Goal: Obtain resource: Obtain resource

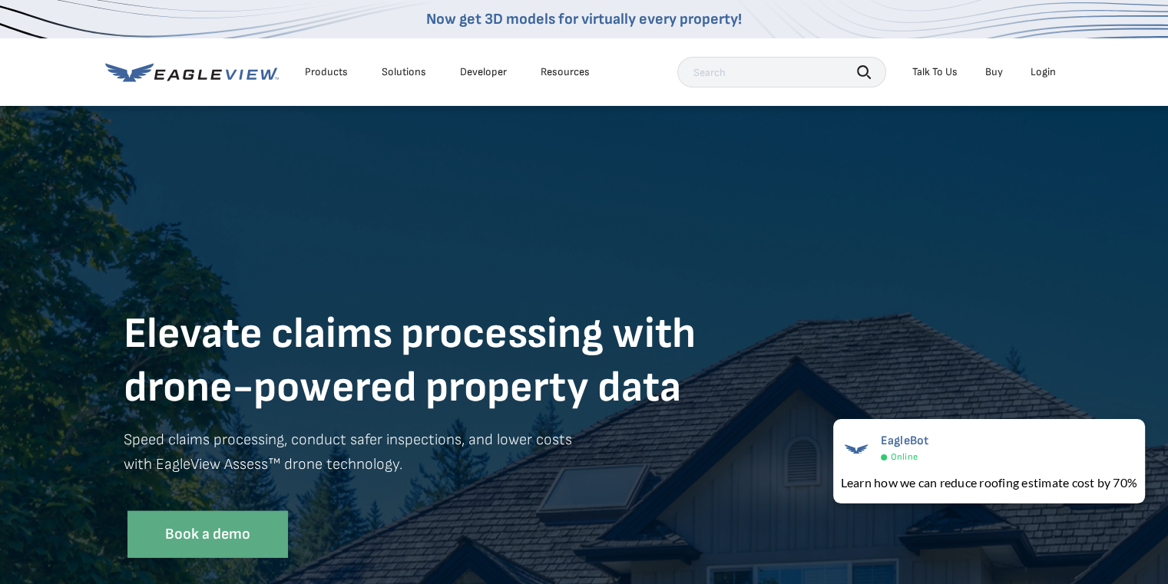
click at [936, 72] on div "Talk To Us" at bounding box center [934, 72] width 45 height 14
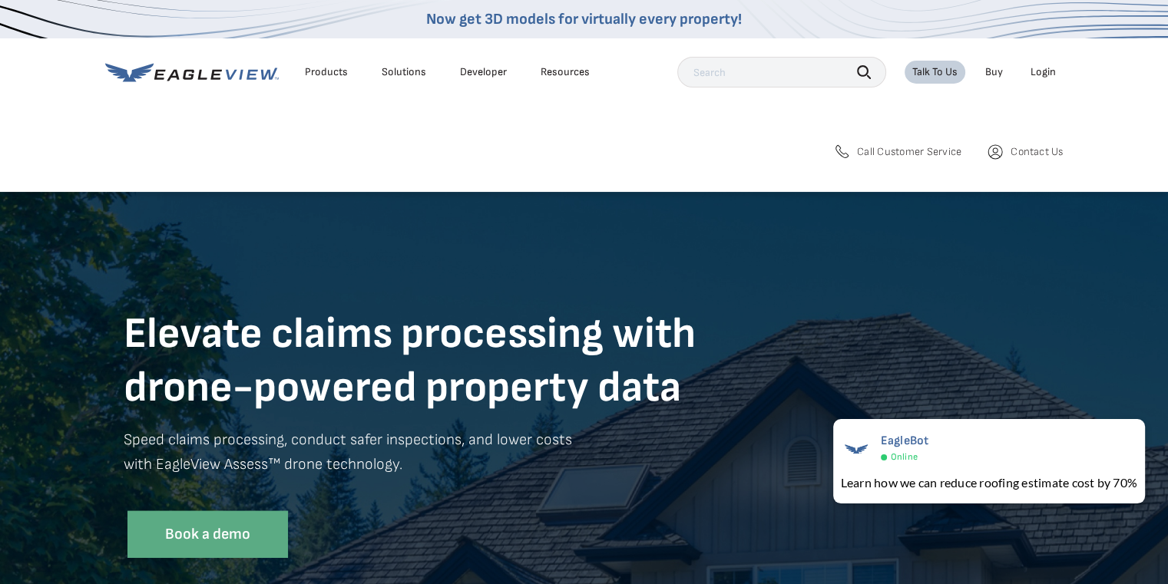
click at [897, 151] on span "Call Customer Service" at bounding box center [909, 152] width 104 height 14
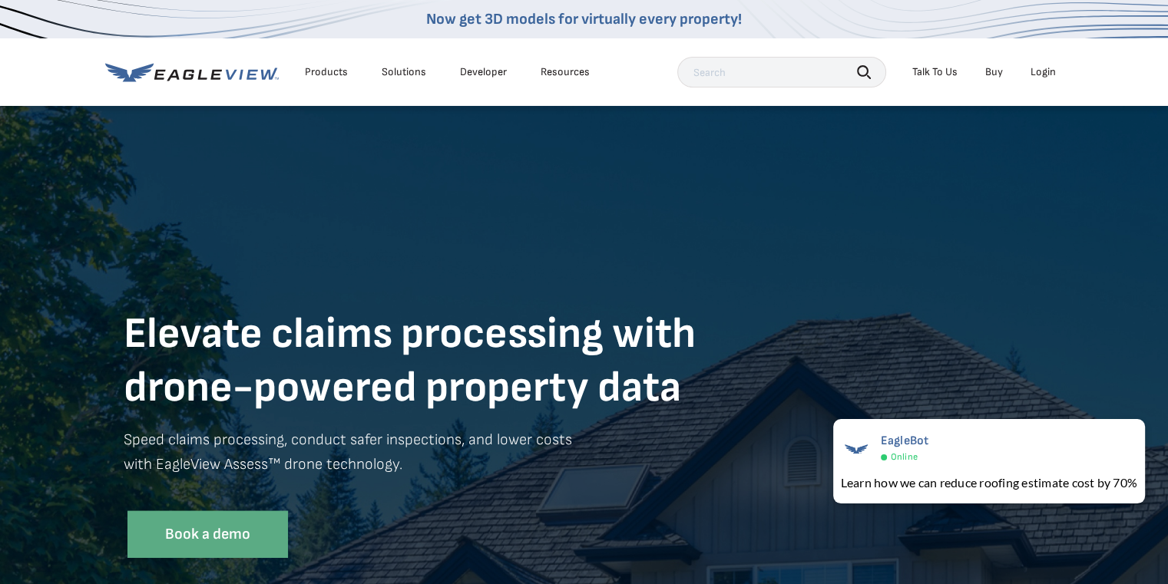
click at [940, 71] on div "Talk To Us" at bounding box center [934, 72] width 45 height 14
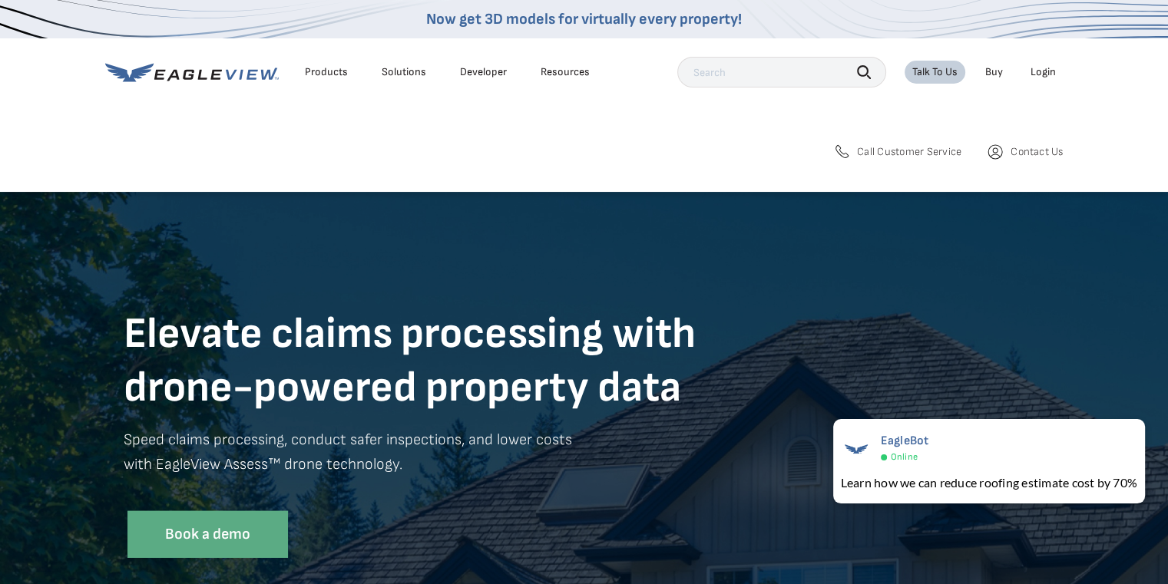
click at [1023, 149] on span "Contact Us" at bounding box center [1037, 152] width 52 height 14
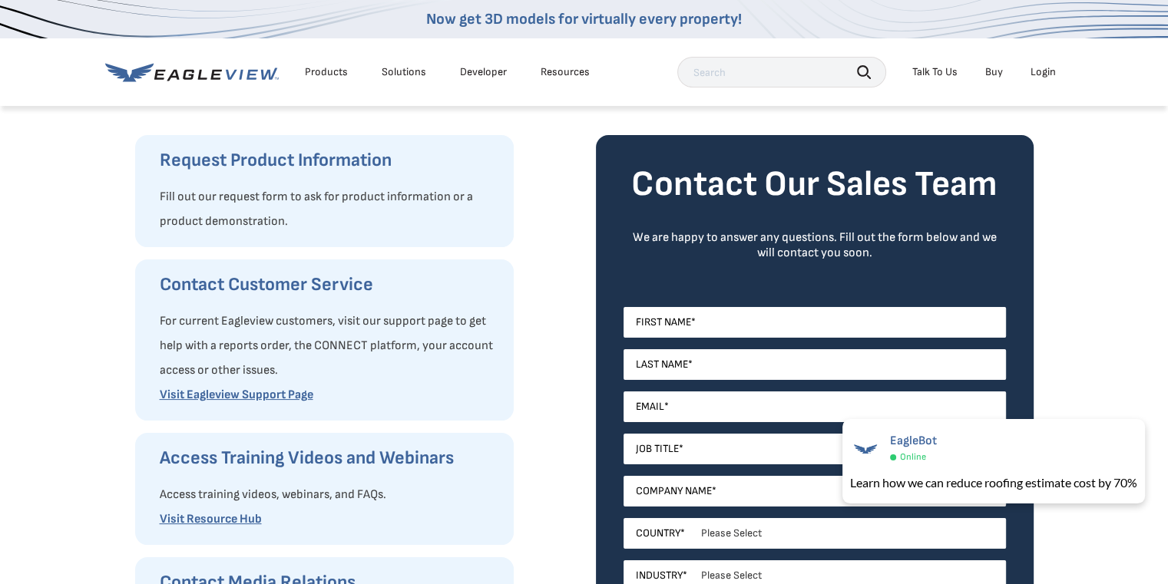
scroll to position [77, 0]
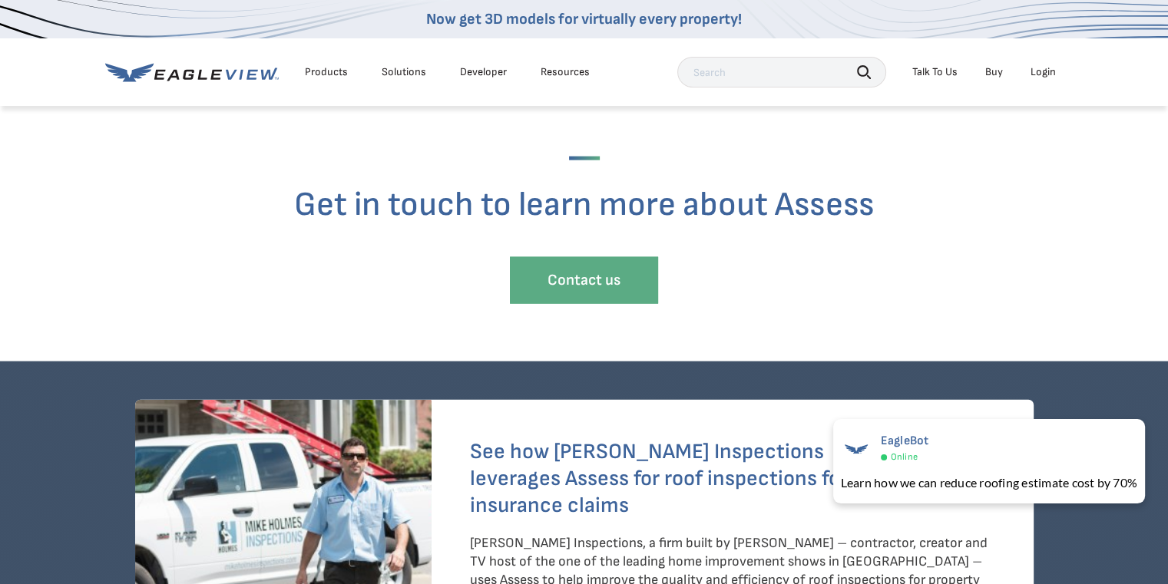
scroll to position [3304, 0]
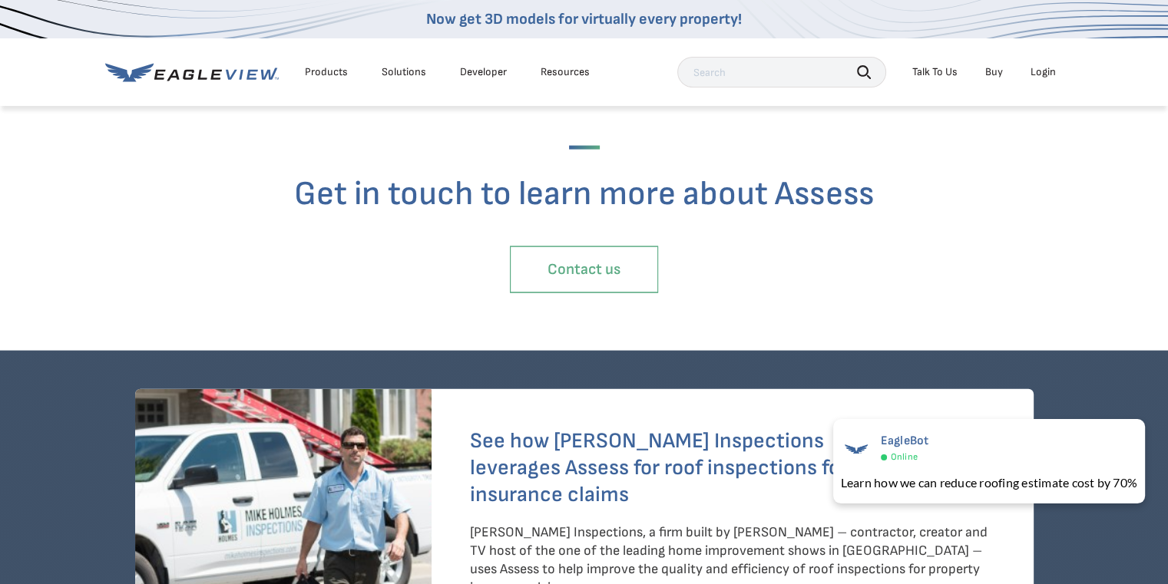
click at [607, 265] on link "Contact us" at bounding box center [584, 270] width 148 height 47
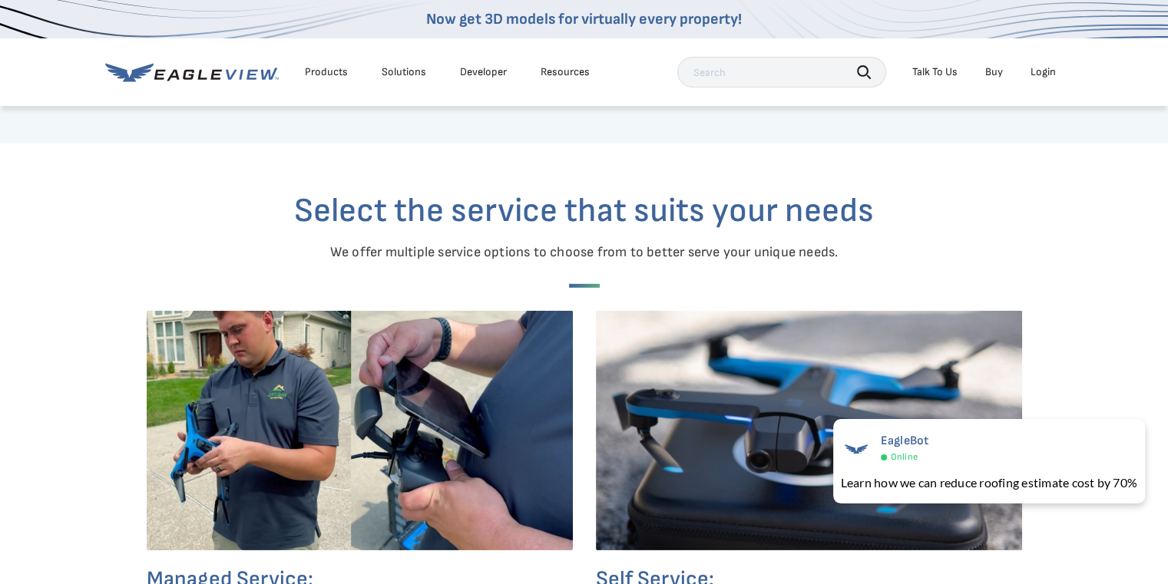
scroll to position [4687, 0]
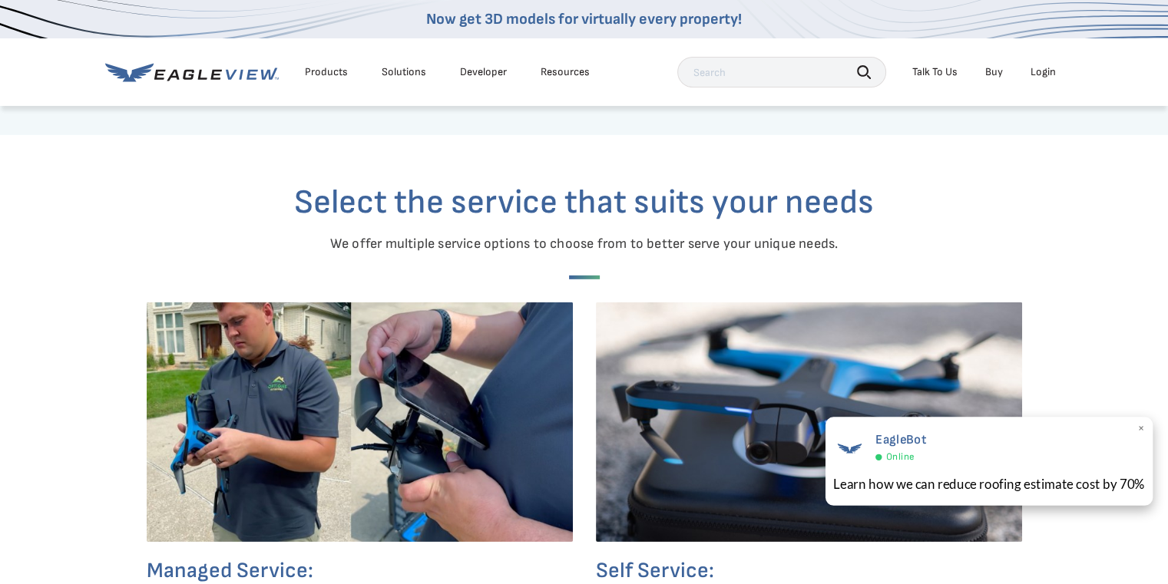
click at [1141, 427] on span "×" at bounding box center [1141, 430] width 8 height 16
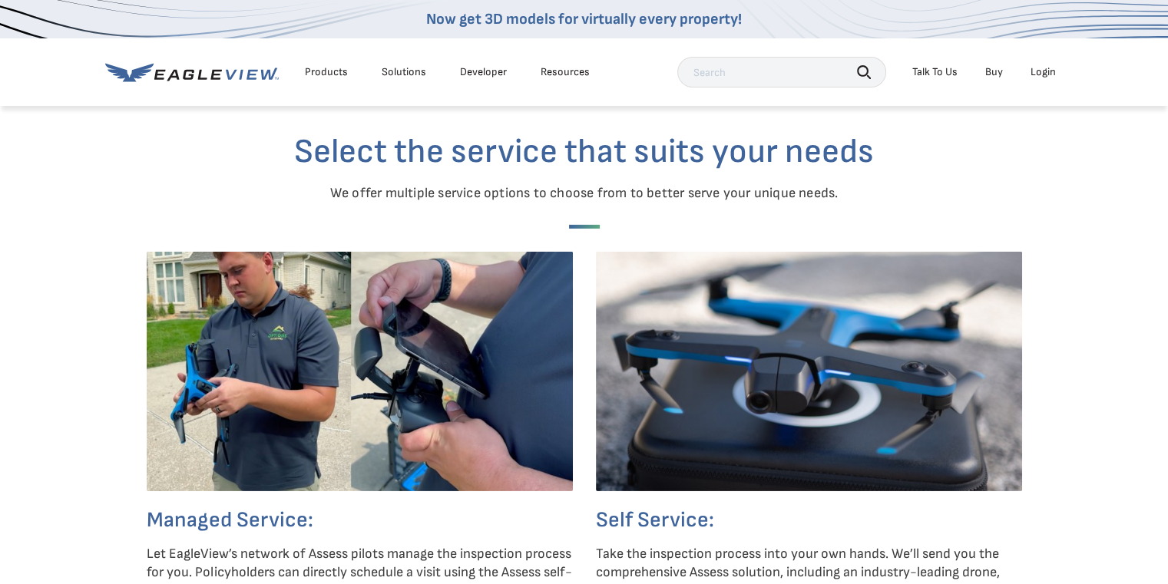
scroll to position [4764, 0]
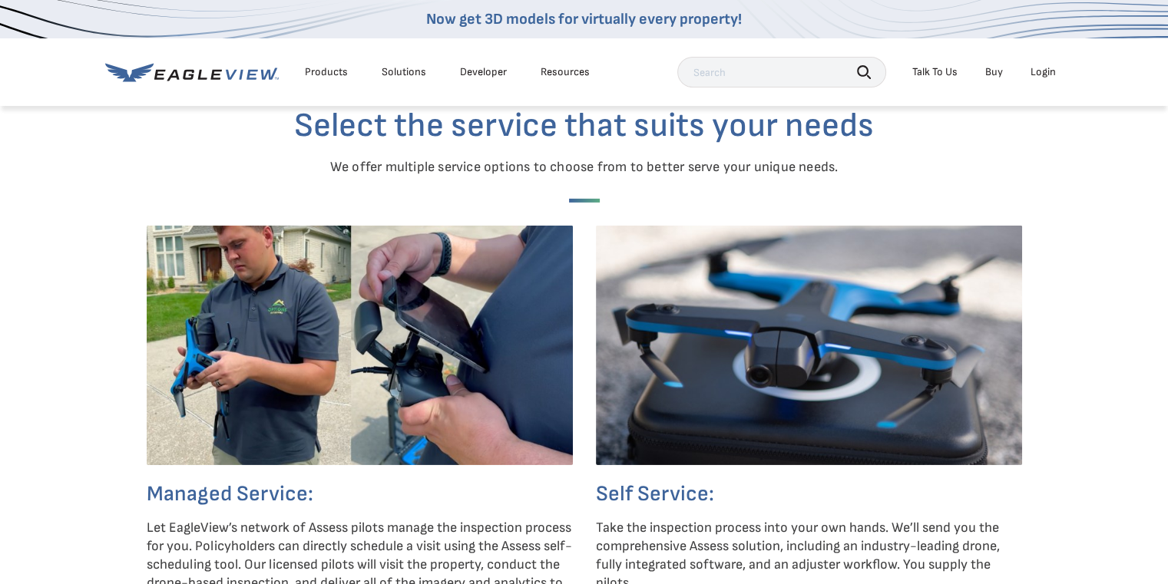
click at [255, 331] on img at bounding box center [360, 346] width 426 height 240
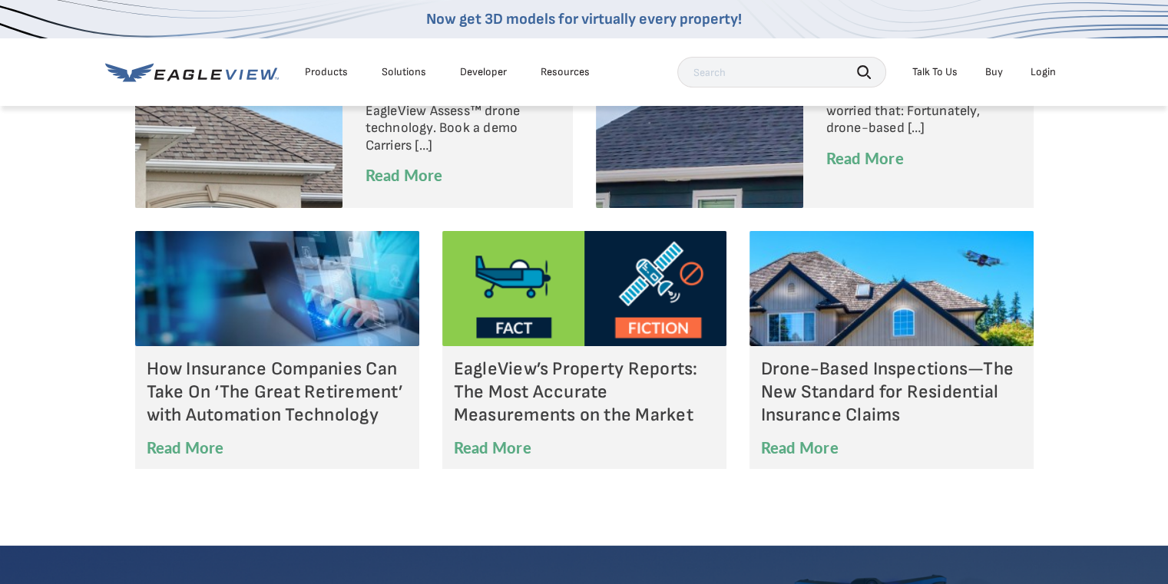
scroll to position [5455, 0]
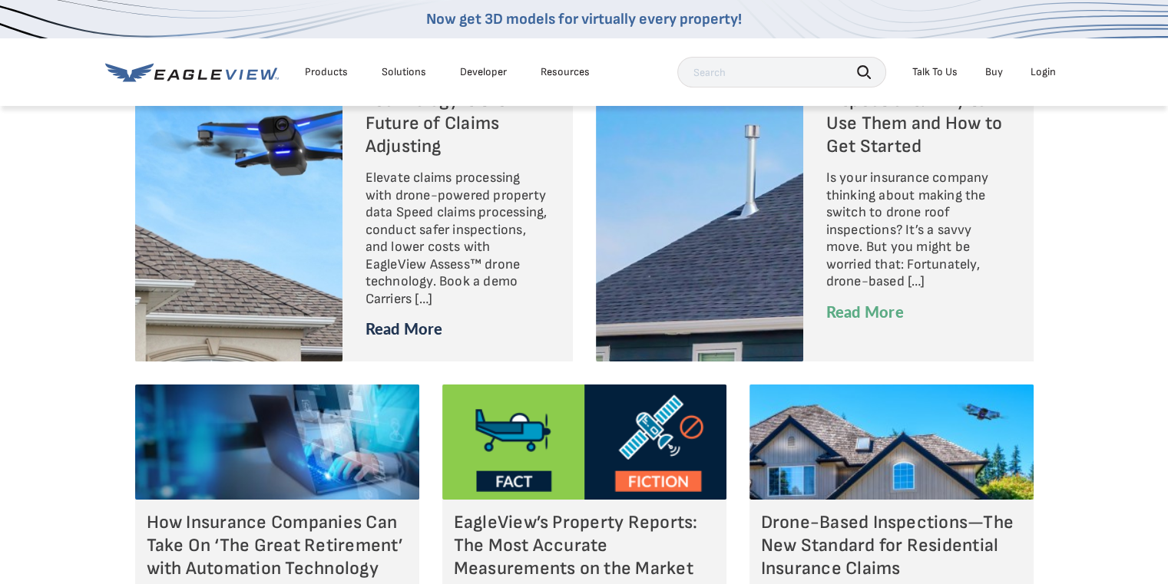
click at [415, 331] on link "Read More" at bounding box center [405, 329] width 78 height 22
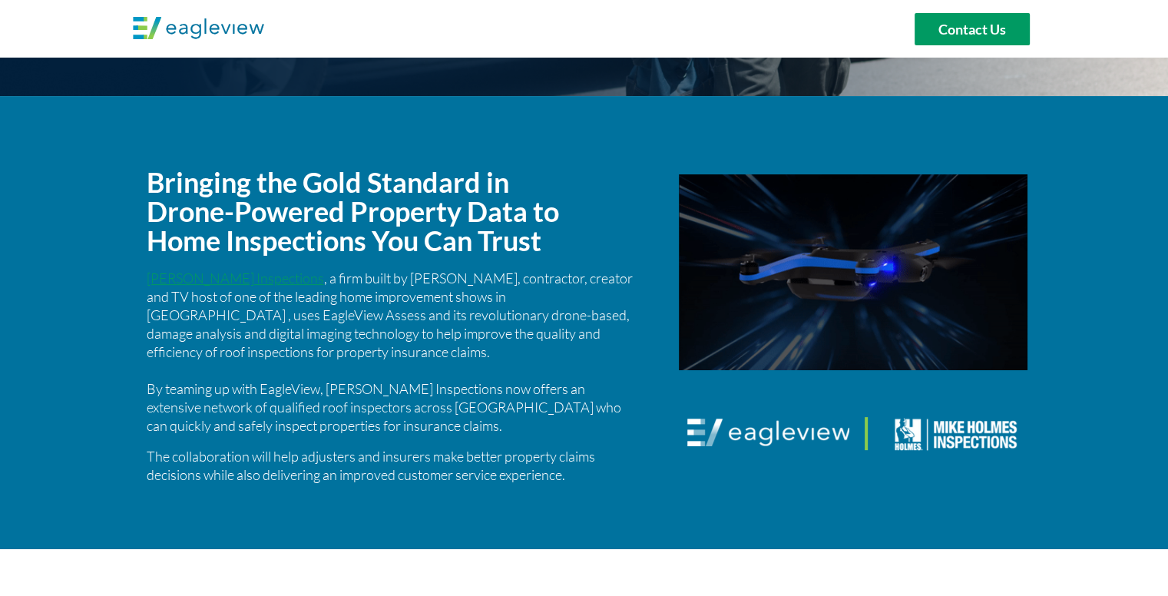
scroll to position [845, 0]
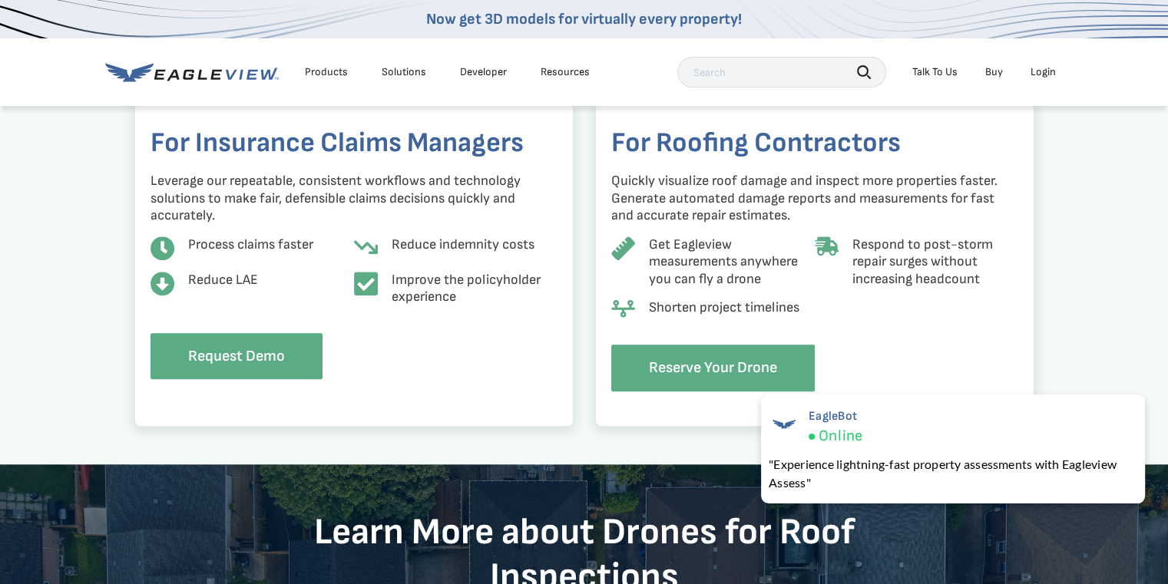
scroll to position [1372, 0]
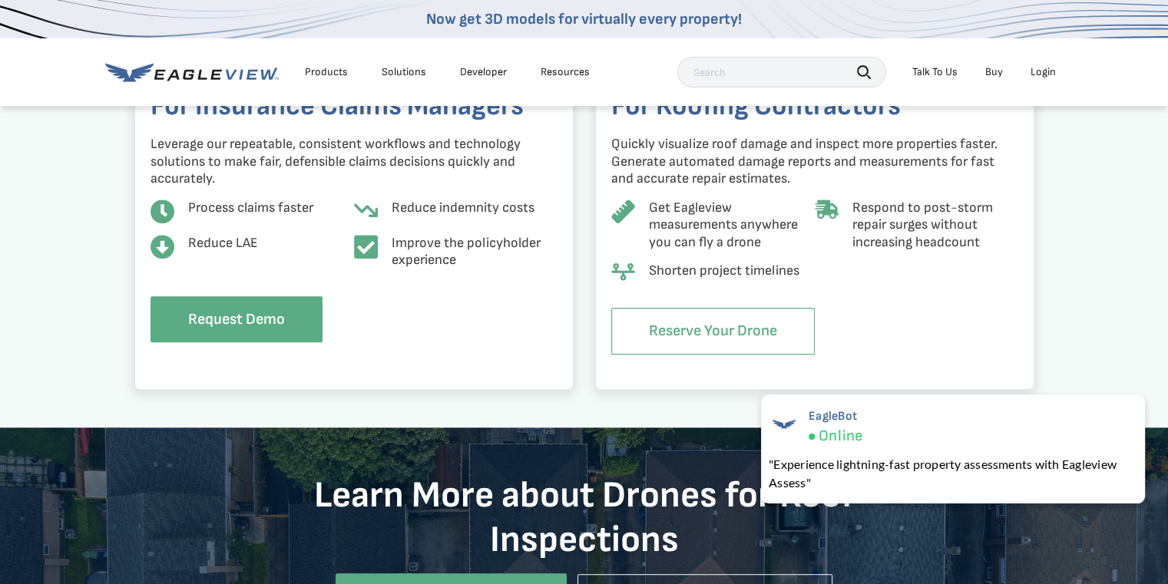
click at [669, 320] on link "Reserve Your Drone" at bounding box center [713, 331] width 204 height 47
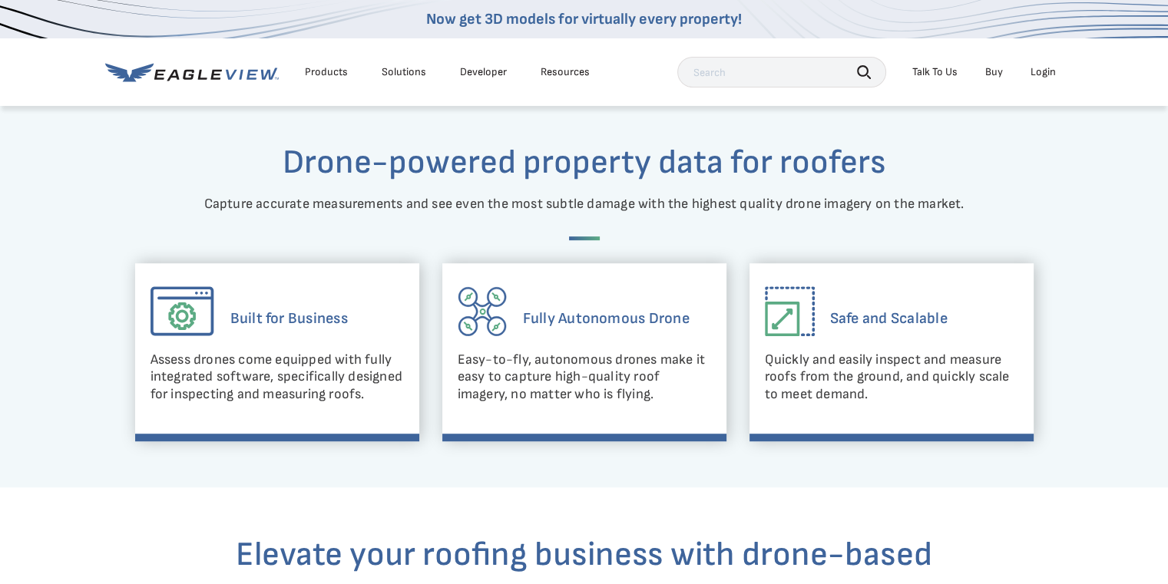
scroll to position [538, 0]
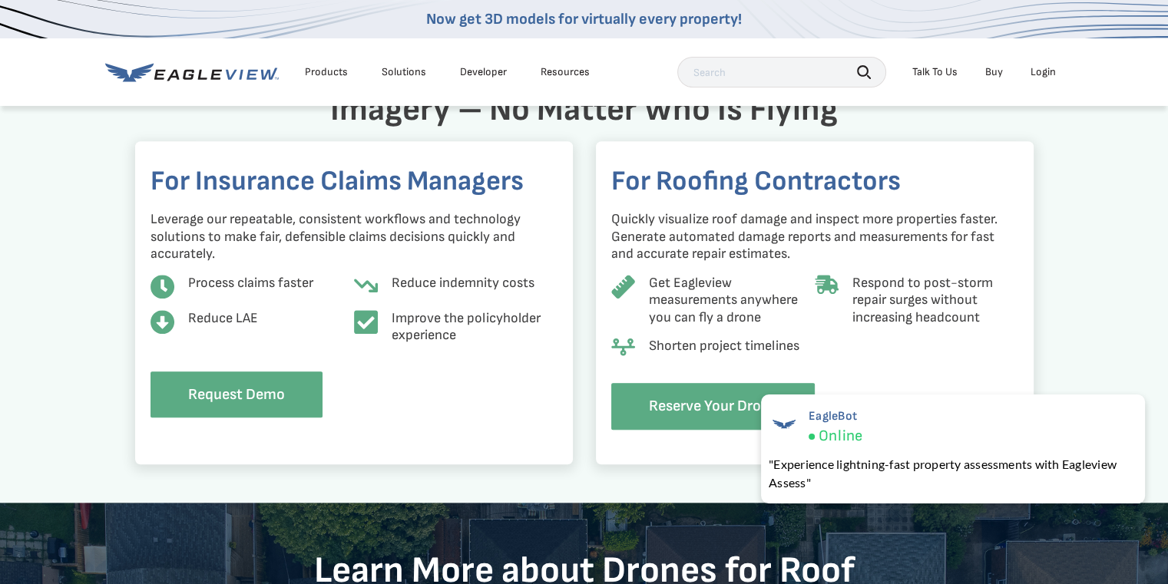
scroll to position [1294, 0]
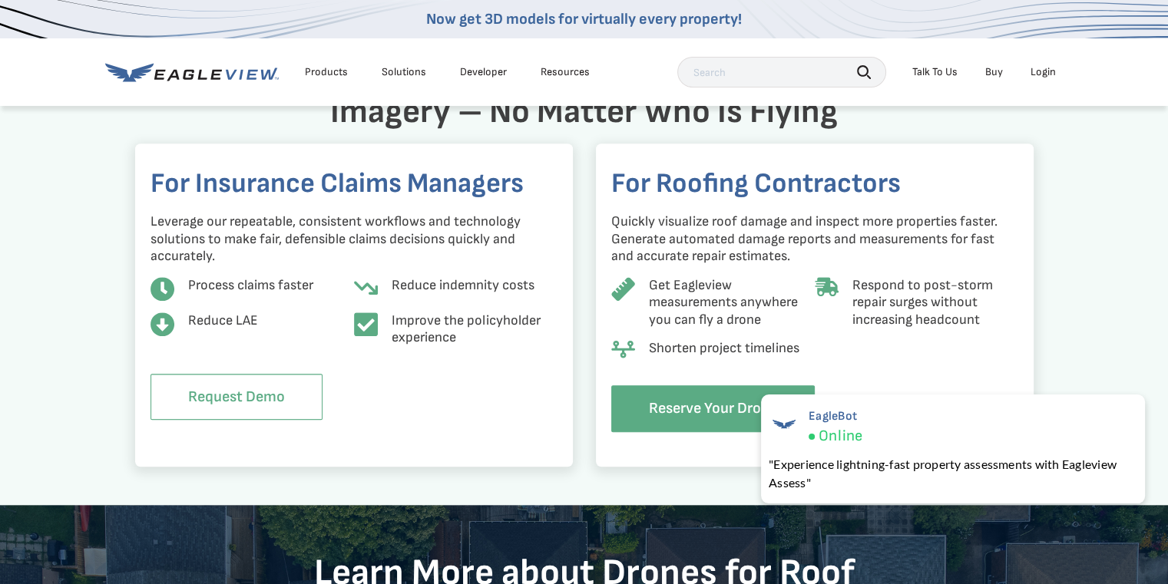
click at [279, 400] on link "Request Demo" at bounding box center [237, 397] width 172 height 47
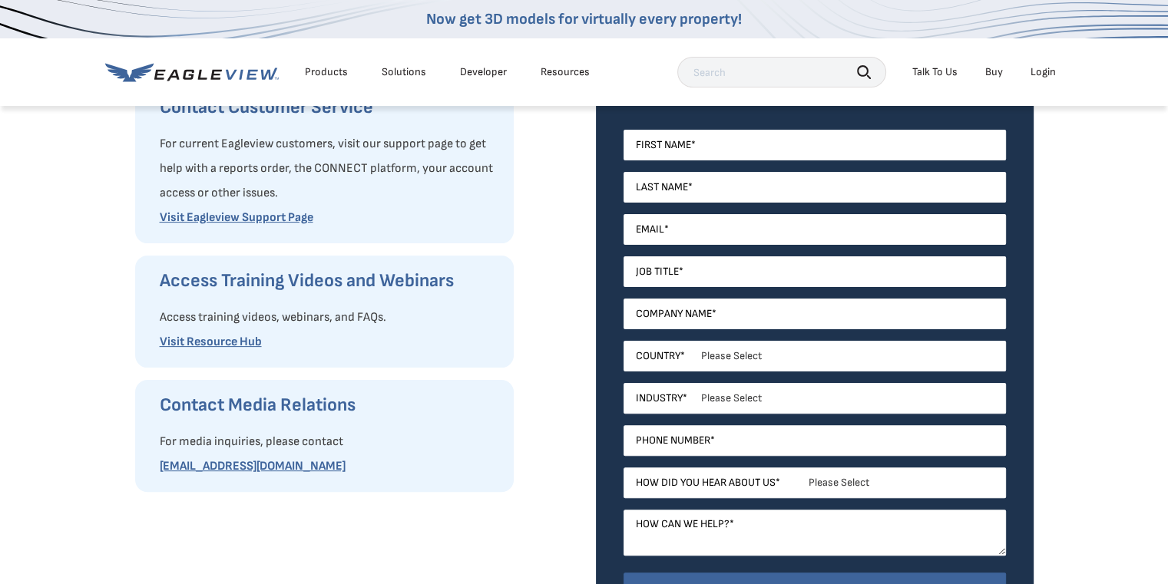
scroll to position [384, 0]
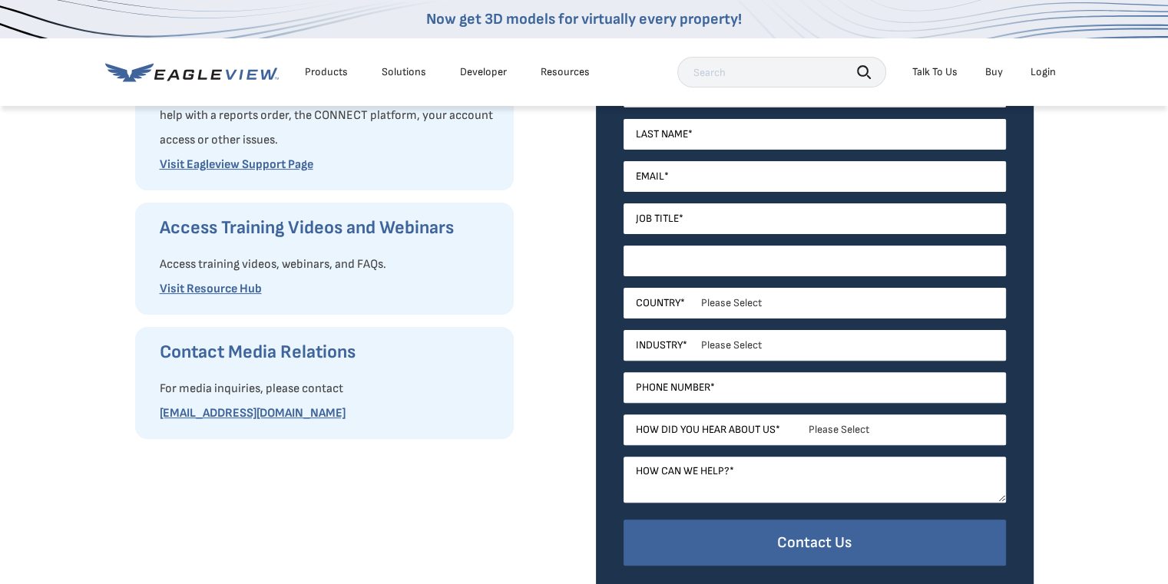
click at [732, 261] on input "Company Name *" at bounding box center [815, 261] width 382 height 31
click at [713, 214] on input "Job Title *" at bounding box center [815, 219] width 382 height 31
click at [714, 254] on input "Company Name *" at bounding box center [815, 261] width 382 height 31
drag, startPoint x: 714, startPoint y: 295, endPoint x: 714, endPoint y: 306, distance: 10.8
click at [714, 295] on select "Please Select United States Canada Australia India United Kingdom Other Aruba C…" at bounding box center [815, 303] width 382 height 31
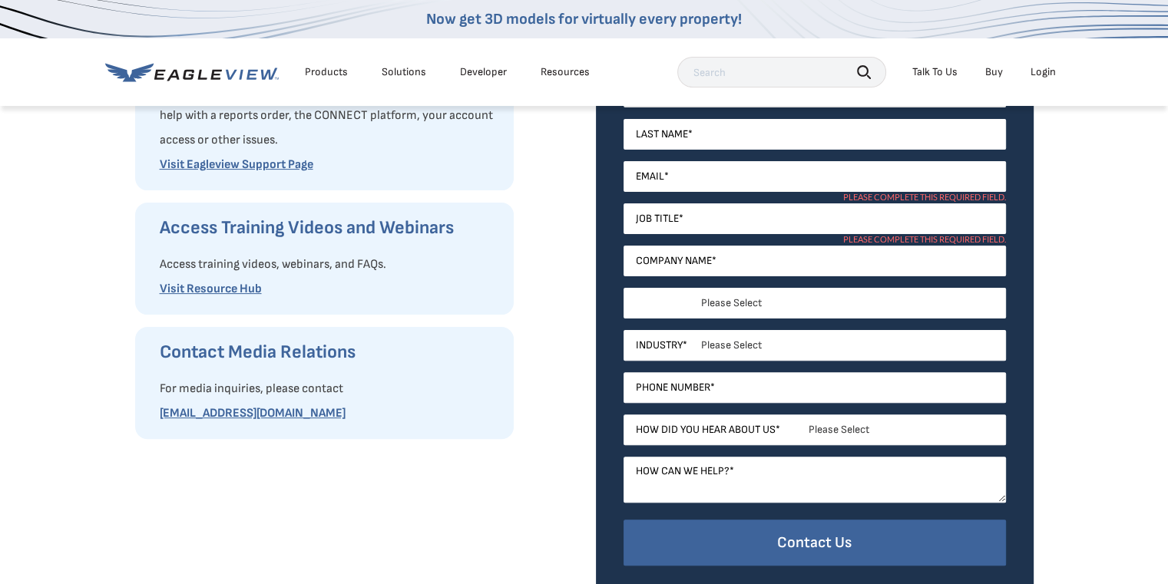
select select "[GEOGRAPHIC_DATA]"
click at [624, 288] on select "Please Select United States Canada Australia India United Kingdom Other Aruba C…" at bounding box center [815, 303] width 382 height 31
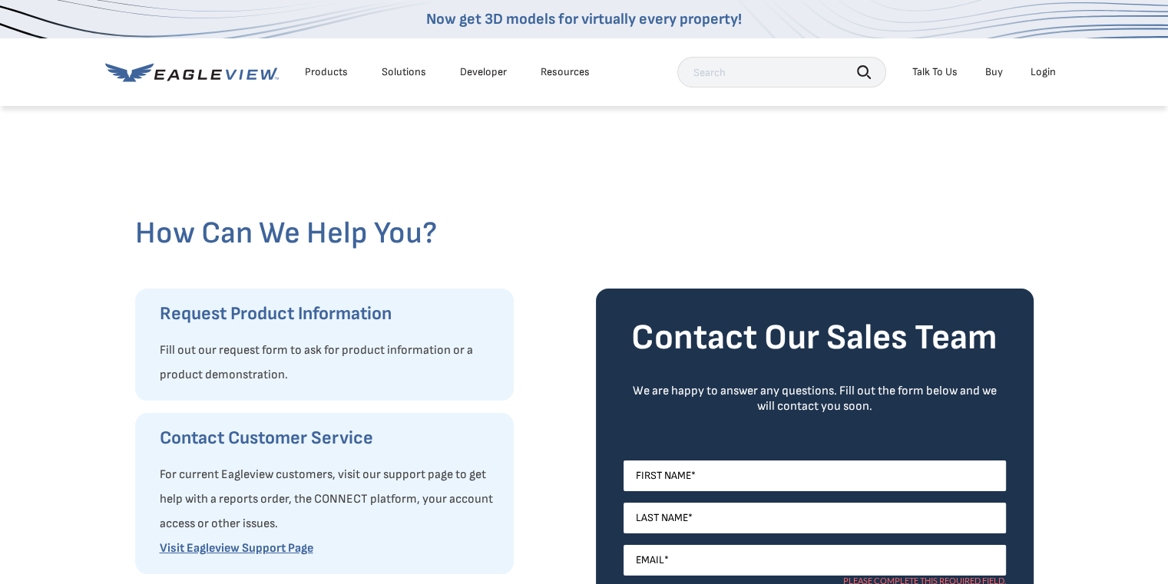
scroll to position [154, 0]
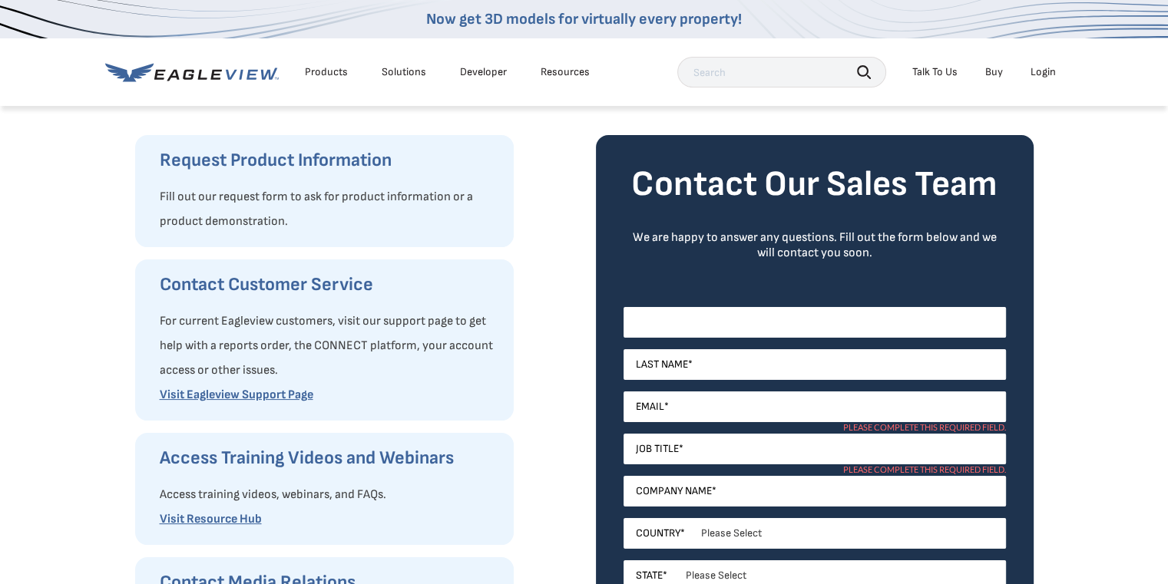
click at [700, 323] on input "First Name *" at bounding box center [815, 322] width 382 height 31
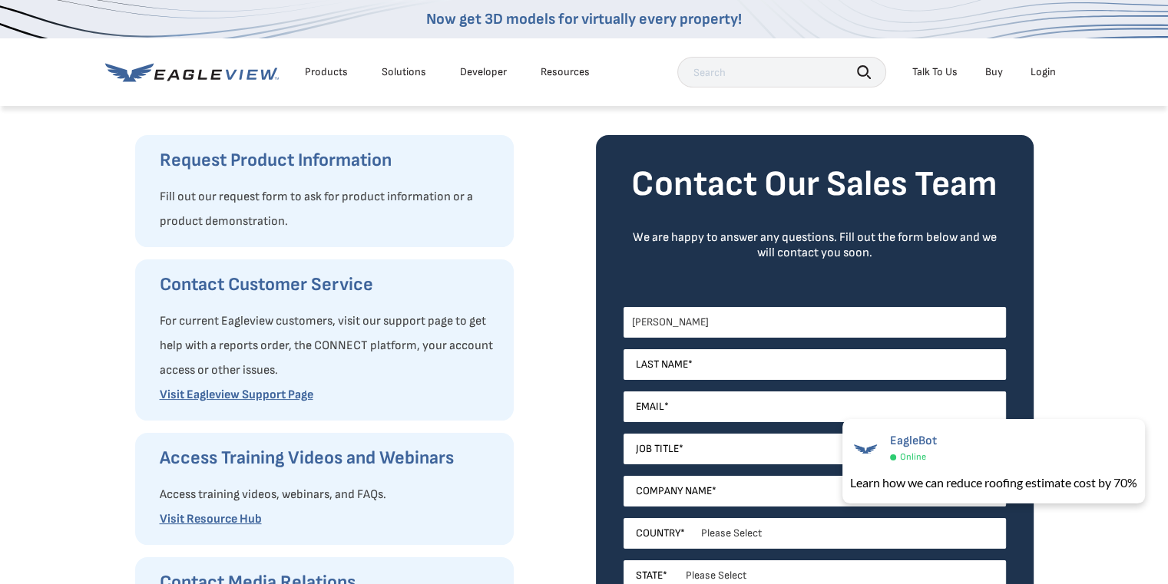
type input "James"
click at [661, 354] on input "Last Name *" at bounding box center [815, 364] width 382 height 31
type input "Matos"
drag, startPoint x: 764, startPoint y: 321, endPoint x: 623, endPoint y: 321, distance: 141.3
click at [624, 321] on input "James" at bounding box center [815, 322] width 382 height 31
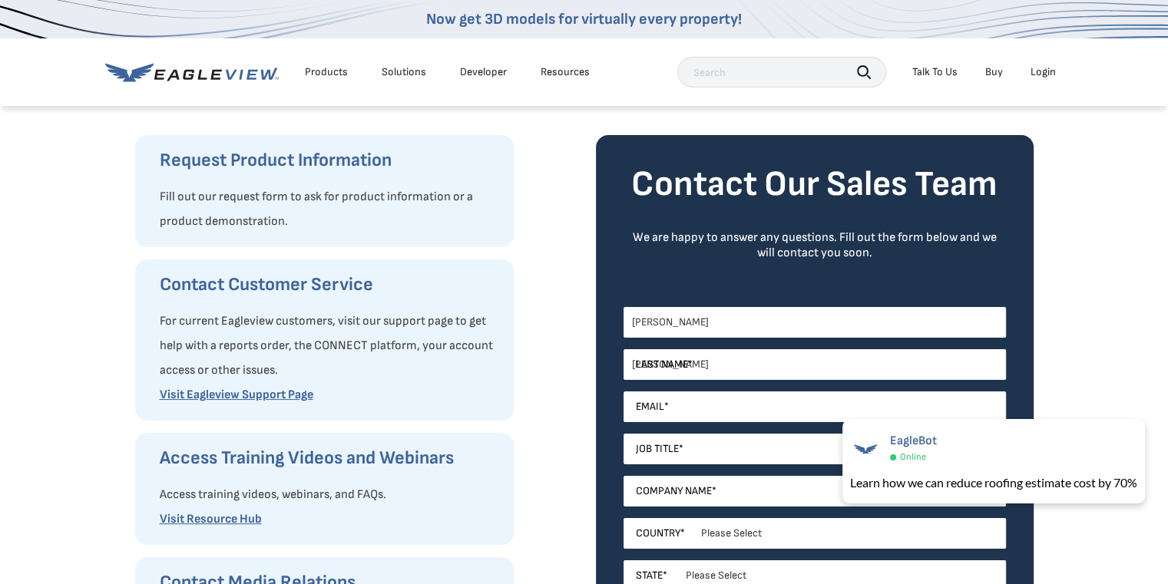
type input "James"
click at [603, 328] on div "Contact Our Sales Team We are happy to answer any questions. Fill out the form …" at bounding box center [815, 512] width 438 height 754
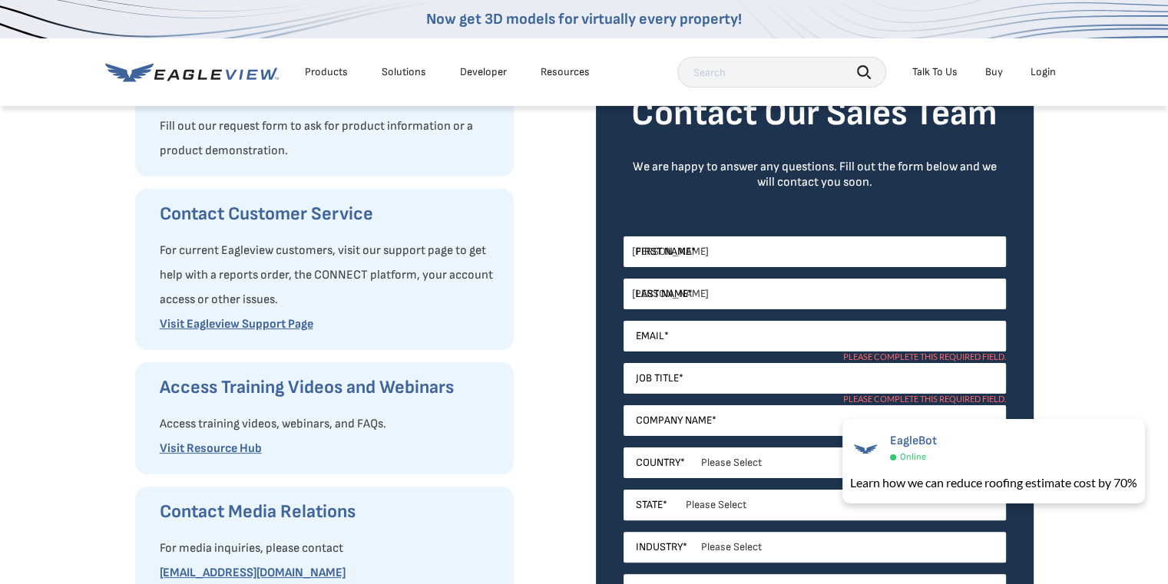
scroll to position [307, 0]
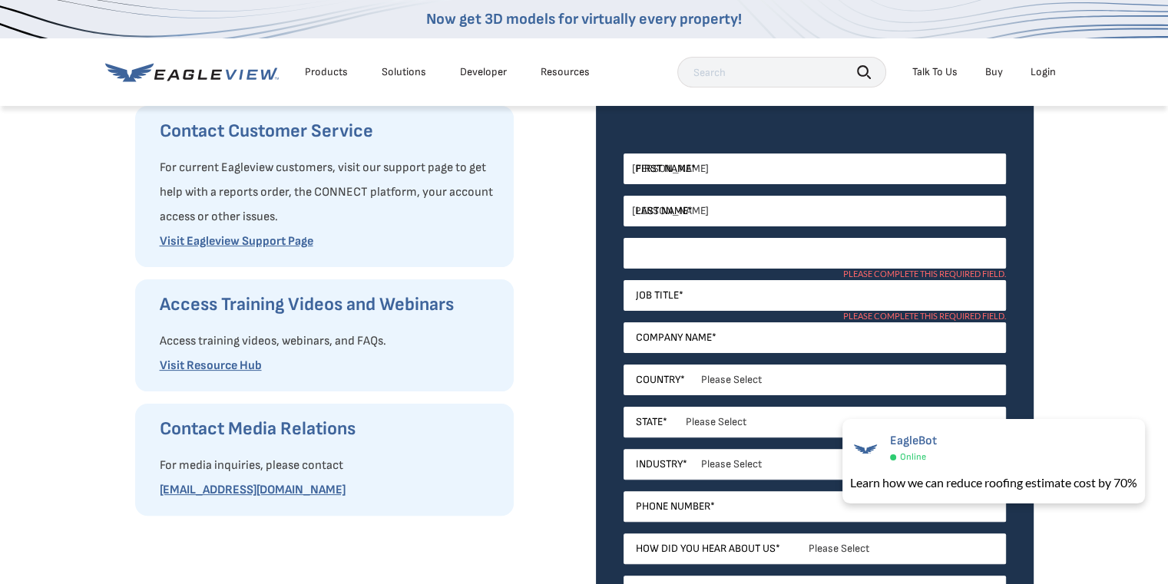
click at [704, 250] on input "Email *" at bounding box center [815, 253] width 382 height 31
click at [603, 283] on div "Contact Our Sales Team We are happy to answer any questions. Fill out the form …" at bounding box center [815, 359] width 438 height 754
click at [693, 251] on input "Email *" at bounding box center [815, 253] width 382 height 31
type input "[EMAIL_ADDRESS][DOMAIN_NAME]"
click at [684, 294] on input "Job Title *" at bounding box center [815, 295] width 382 height 31
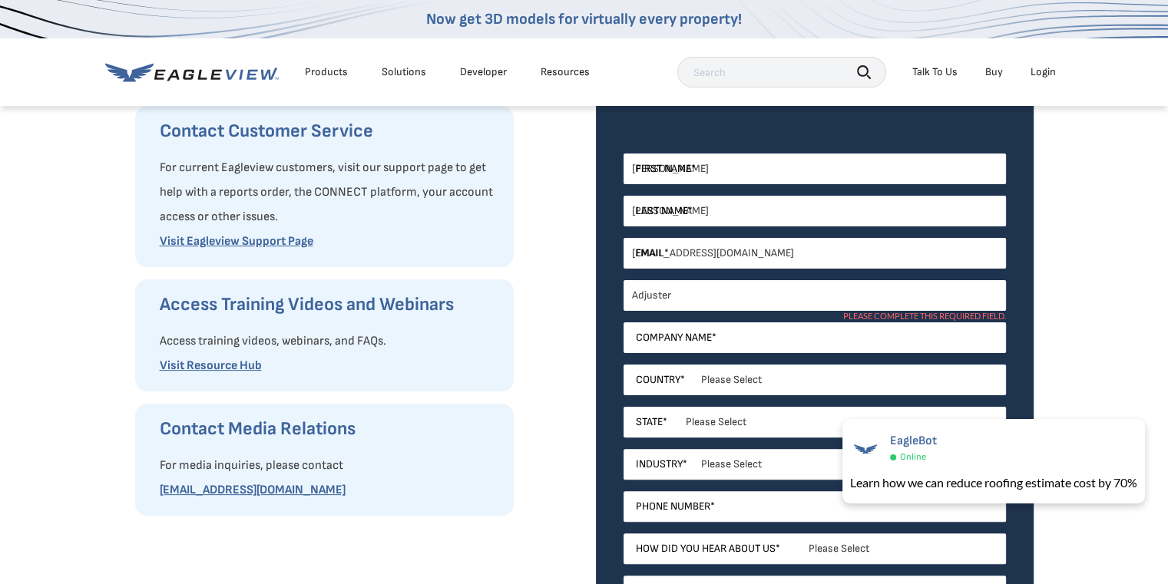
type input "Adjuster"
click at [676, 340] on input "Company Name *" at bounding box center [815, 338] width 382 height 31
type input "j"
type input "JM Adjusting Service, LLC"
click at [722, 428] on select "Please Select Alabama Alaska Alberta Arizona Arkansas British Columbia Californ…" at bounding box center [815, 422] width 382 height 31
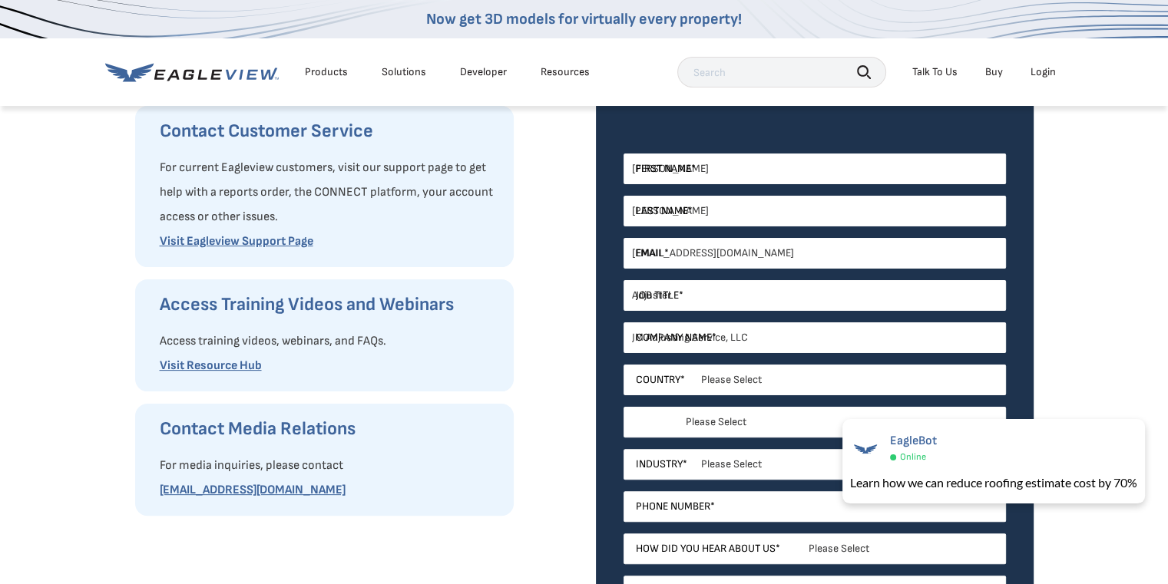
select select "Florida"
click at [624, 407] on select "Please Select Alabama Alaska Alberta Arizona Arkansas British Columbia Californ…" at bounding box center [815, 422] width 382 height 31
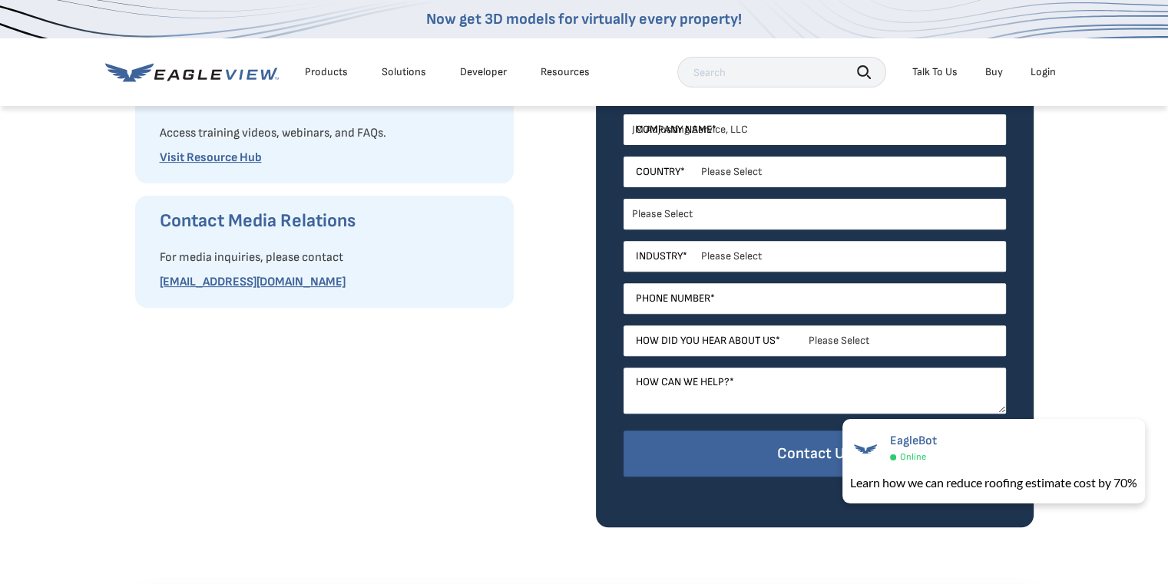
scroll to position [538, 0]
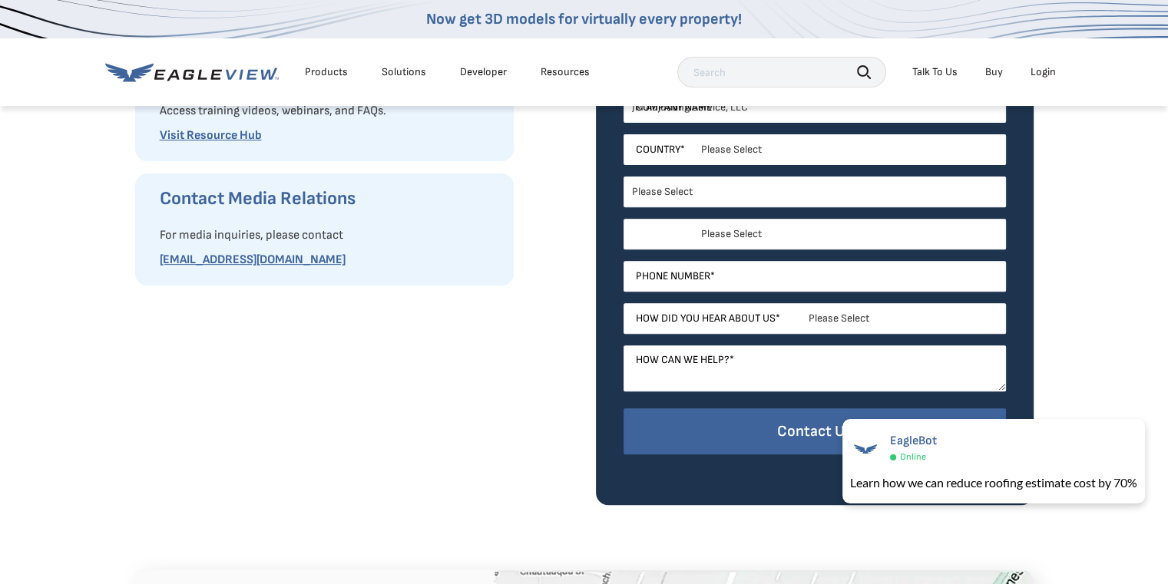
click at [730, 231] on select "Please Select Architects & Engineering Construction Electric/Gas Utilities Gove…" at bounding box center [815, 234] width 382 height 31
select select "Insurance"
click at [624, 219] on select "Please Select Architects & Engineering Construction Electric/Gas Utilities Gove…" at bounding box center [815, 234] width 382 height 31
click at [732, 273] on input "Phone Number *" at bounding box center [815, 276] width 382 height 31
type input "18503248527"
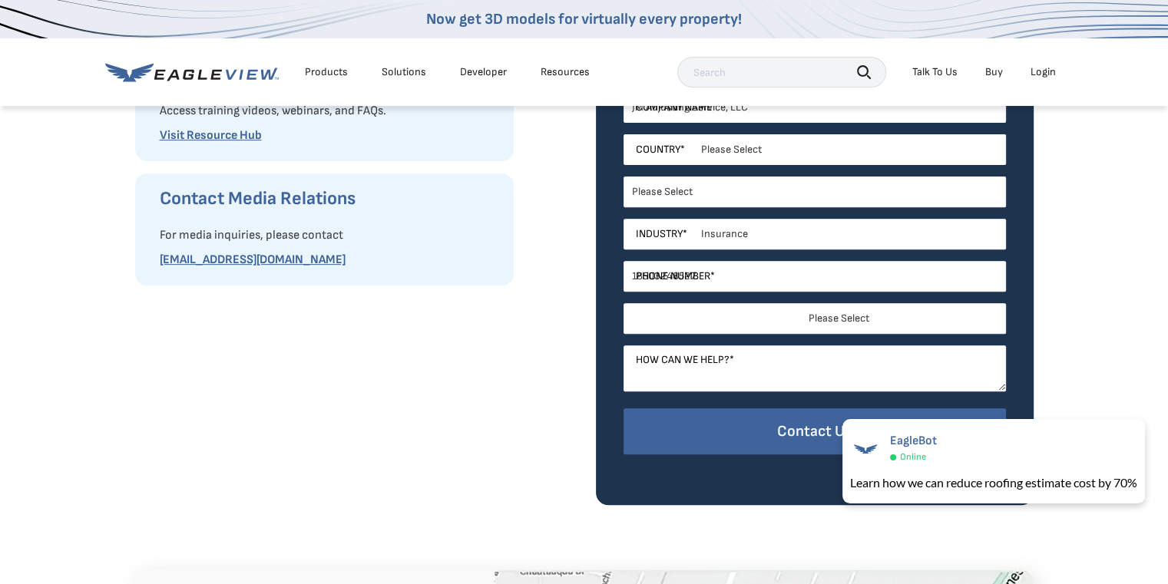
click at [751, 320] on select "Please Select Search Engine Social Media Word of Mouth Podcast Online Advertise…" at bounding box center [815, 318] width 382 height 31
select select "Search Engine"
click at [624, 303] on select "Please Select Search Engine Social Media Word of Mouth Podcast Online Advertise…" at bounding box center [815, 318] width 382 height 31
click at [749, 357] on textarea "How can we help? *" at bounding box center [815, 369] width 382 height 46
type textarea "L"
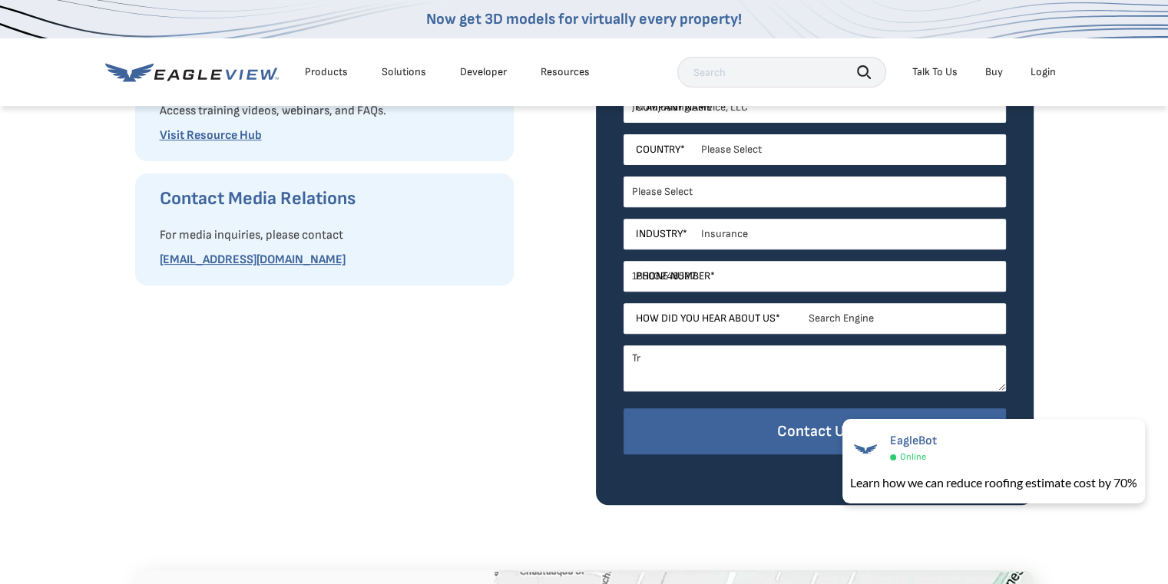
type textarea "T"
click at [652, 358] on textarea "Lookng for information on" at bounding box center [815, 369] width 382 height 46
click at [775, 360] on textarea "Looking for information on" at bounding box center [815, 369] width 382 height 46
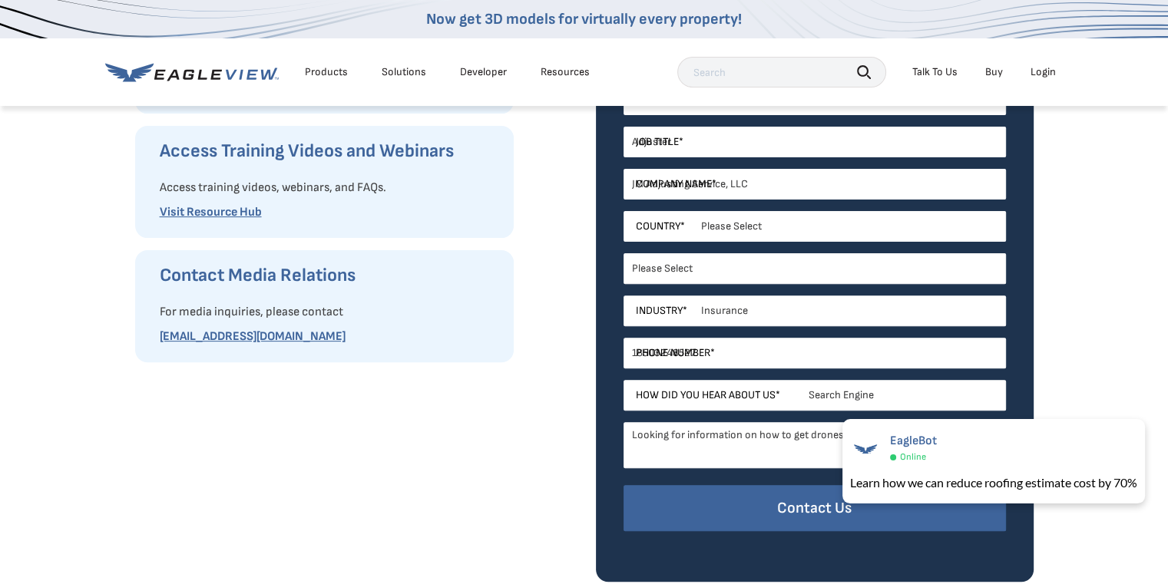
type textarea "Looking for information on how to get drones and potential demo."
click at [728, 351] on input "18503248527" at bounding box center [815, 353] width 382 height 31
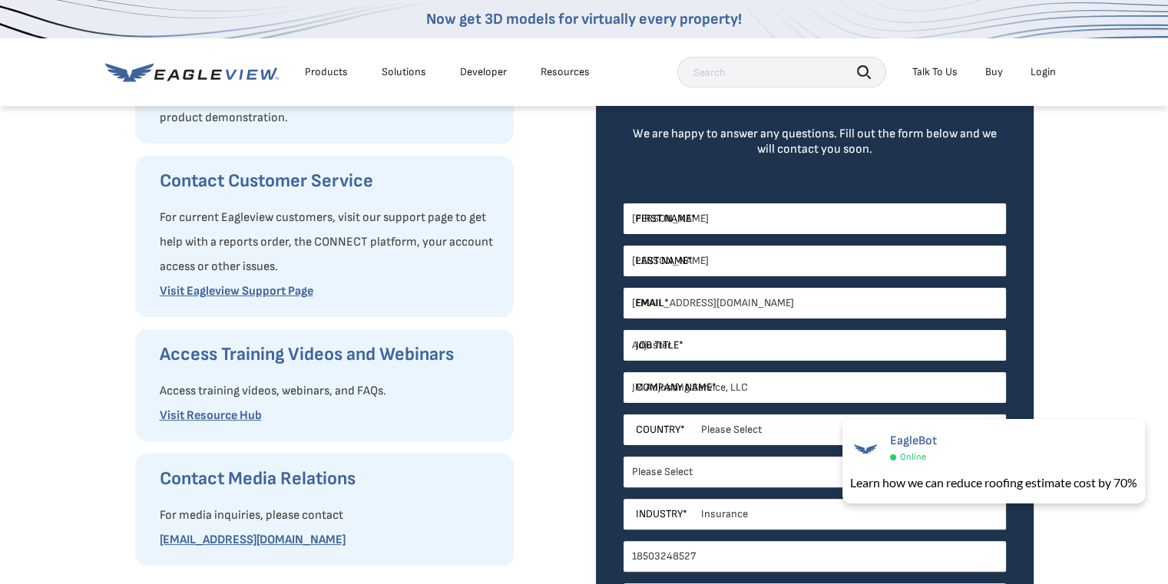
scroll to position [230, 0]
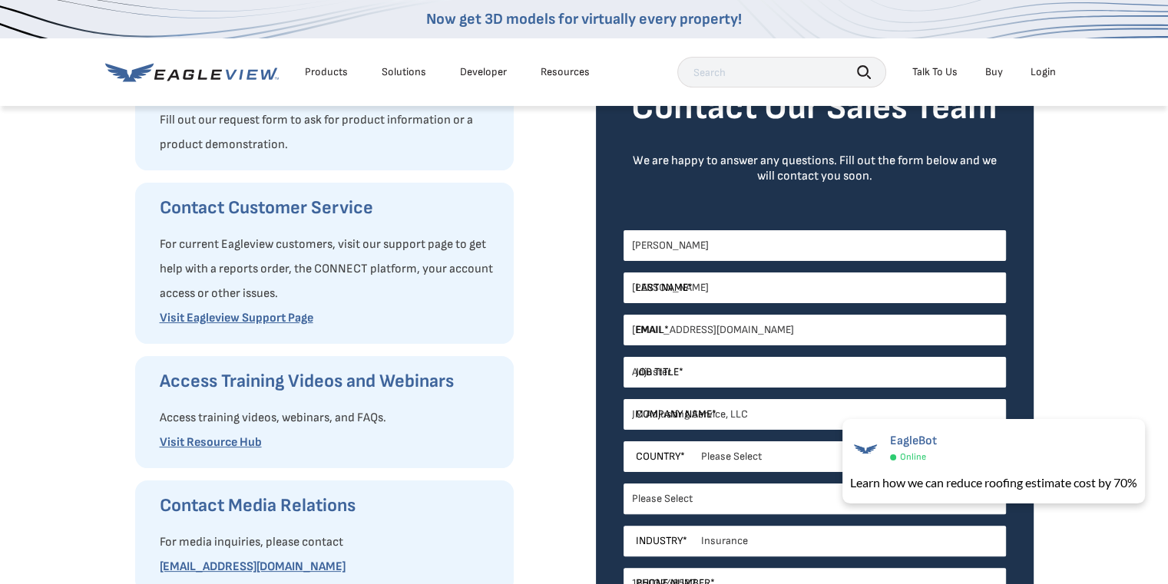
click at [751, 243] on input "James" at bounding box center [815, 245] width 382 height 31
click at [660, 292] on input "Matos" at bounding box center [815, 288] width 382 height 31
click at [669, 330] on input "jmatos.adjusting@aol.com" at bounding box center [815, 330] width 382 height 31
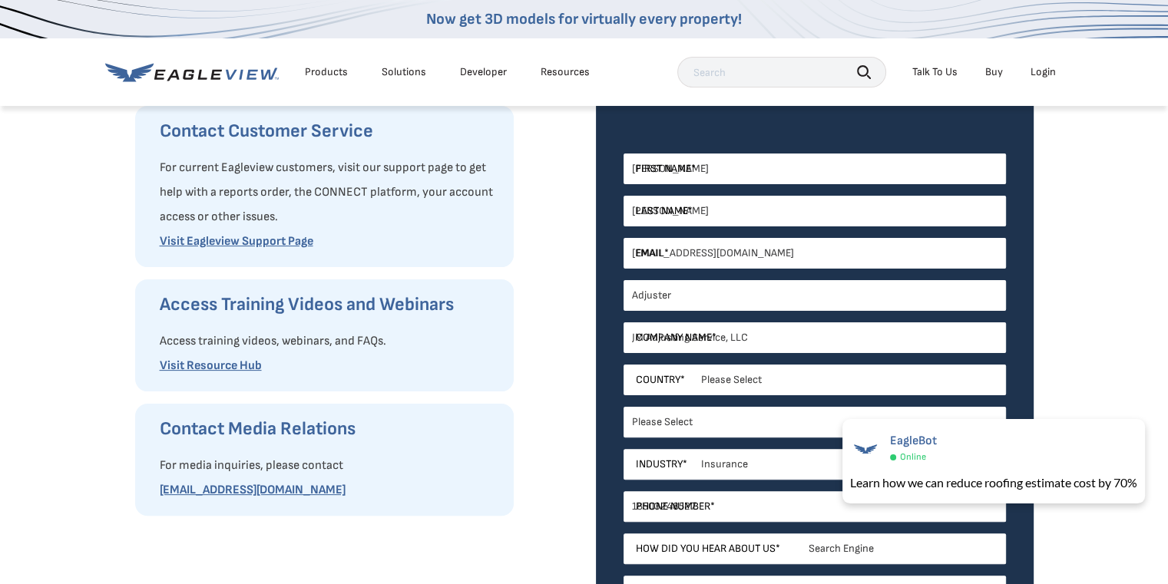
click at [699, 296] on input "Adjuster" at bounding box center [815, 295] width 382 height 31
click at [710, 330] on input "JM Adjusting Service, LLC" at bounding box center [815, 338] width 382 height 31
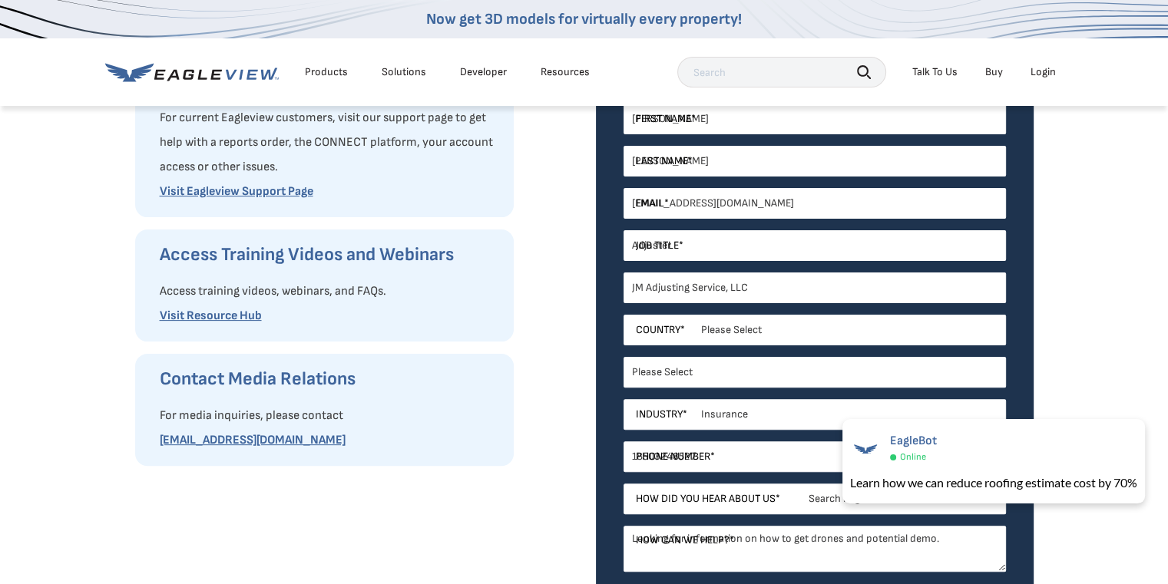
scroll to position [384, 0]
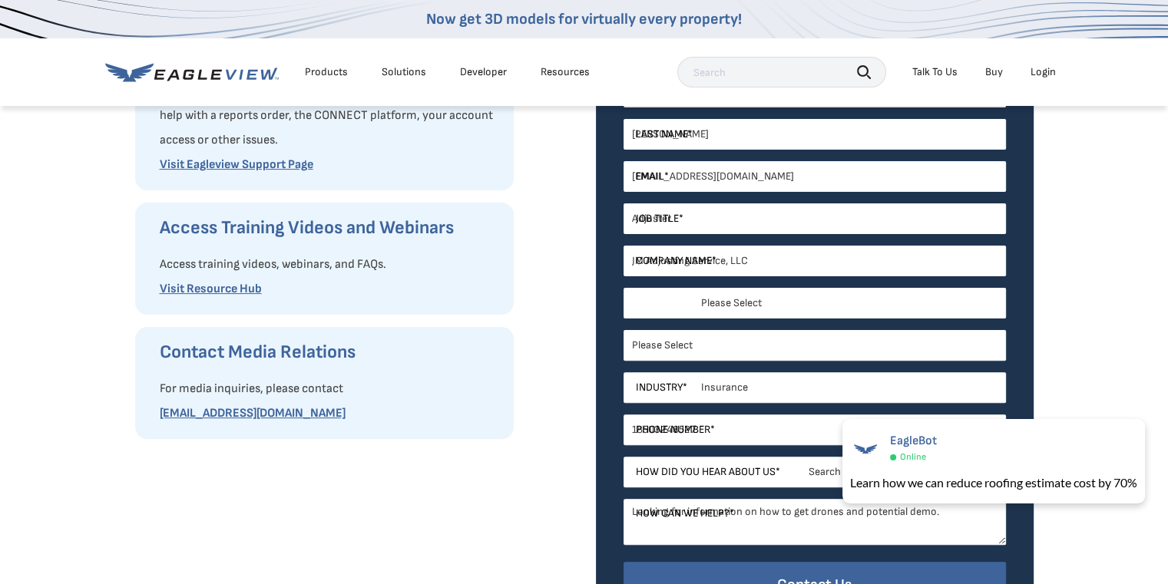
click at [724, 302] on select "Please Select United States Canada Australia India United Kingdom Other Aruba C…" at bounding box center [815, 303] width 382 height 31
click at [756, 300] on select "Please Select United States Canada Australia India United Kingdom Other Aruba C…" at bounding box center [815, 303] width 382 height 31
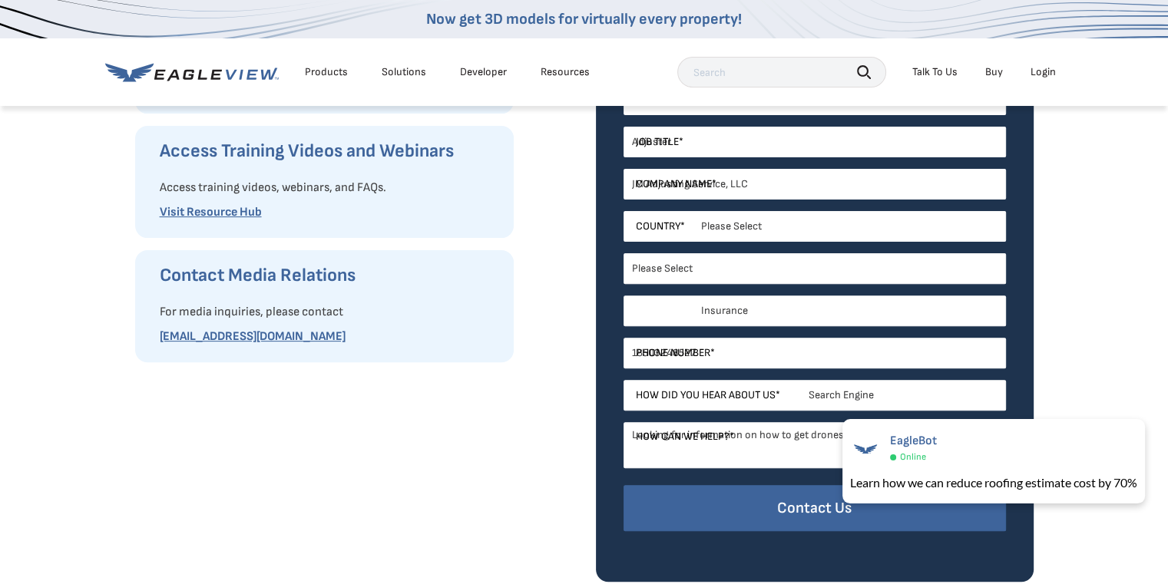
click at [741, 316] on select "Please Select Architects & Engineering Construction Electric/Gas Utilities Gove…" at bounding box center [815, 311] width 382 height 31
click at [624, 296] on select "Please Select Architects & Engineering Construction Electric/Gas Utilities Gove…" at bounding box center [815, 311] width 382 height 31
click at [753, 311] on select "Please Select Architects & Engineering Construction Electric/Gas Utilities Gove…" at bounding box center [815, 311] width 382 height 31
click at [624, 296] on select "Please Select Architects & Engineering Construction Electric/Gas Utilities Gove…" at bounding box center [815, 311] width 382 height 31
click at [748, 315] on select "Please Select Architects & Engineering Construction Electric/Gas Utilities Gove…" at bounding box center [815, 311] width 382 height 31
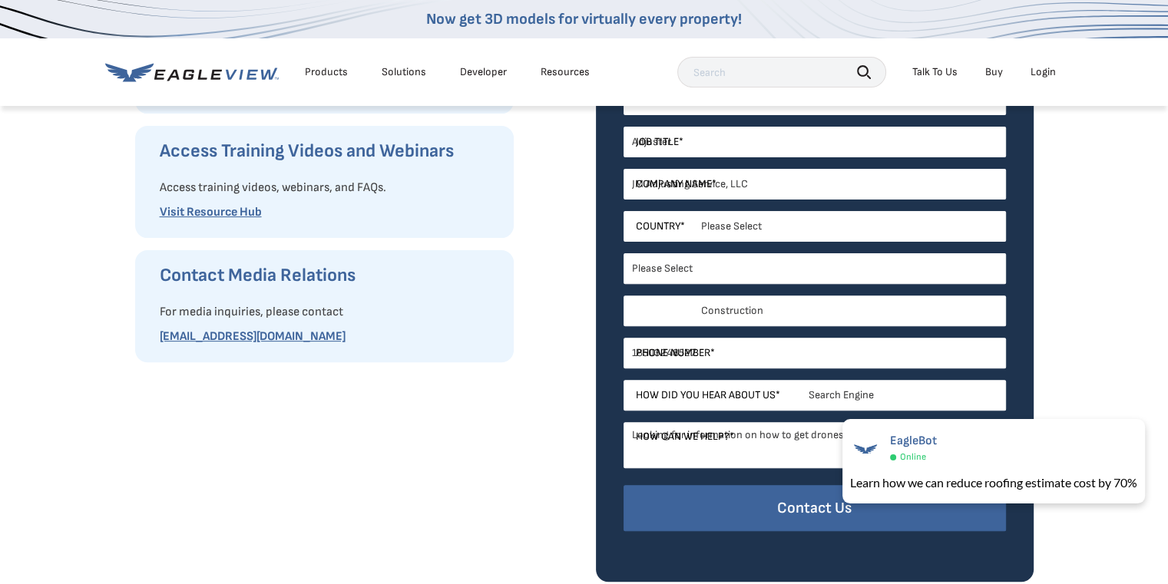
select select "Insurance"
click at [624, 296] on select "Please Select Architects & Engineering Construction Electric/Gas Utilities Gove…" at bounding box center [815, 311] width 382 height 31
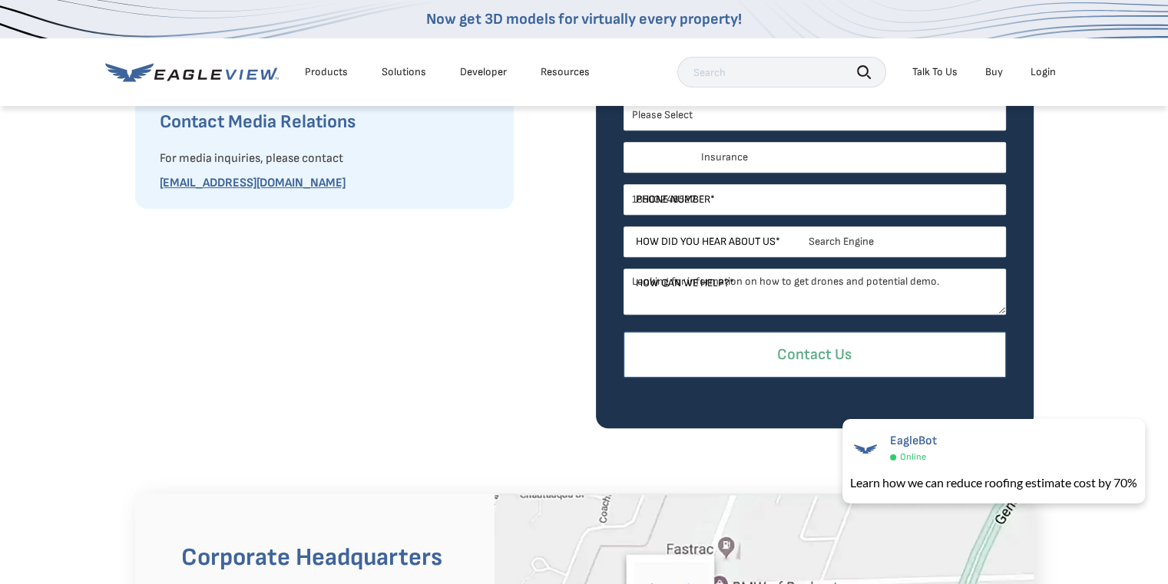
scroll to position [691, 0]
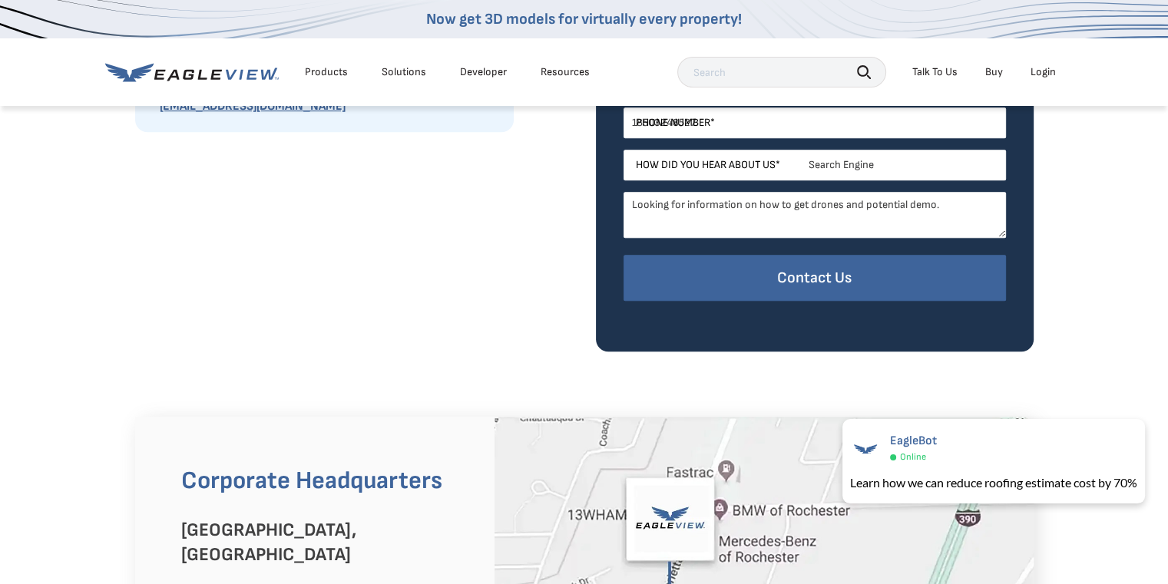
click at [837, 204] on textarea "Looking for information on how to get drones and potential demo." at bounding box center [815, 215] width 382 height 46
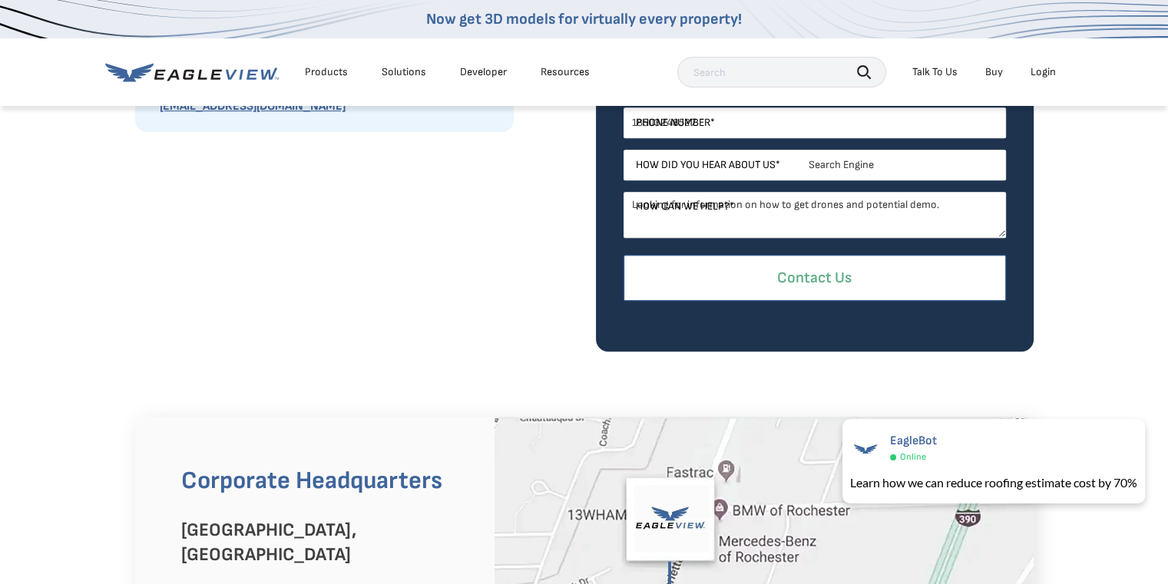
click at [802, 280] on input "Contact Us" at bounding box center [815, 278] width 382 height 47
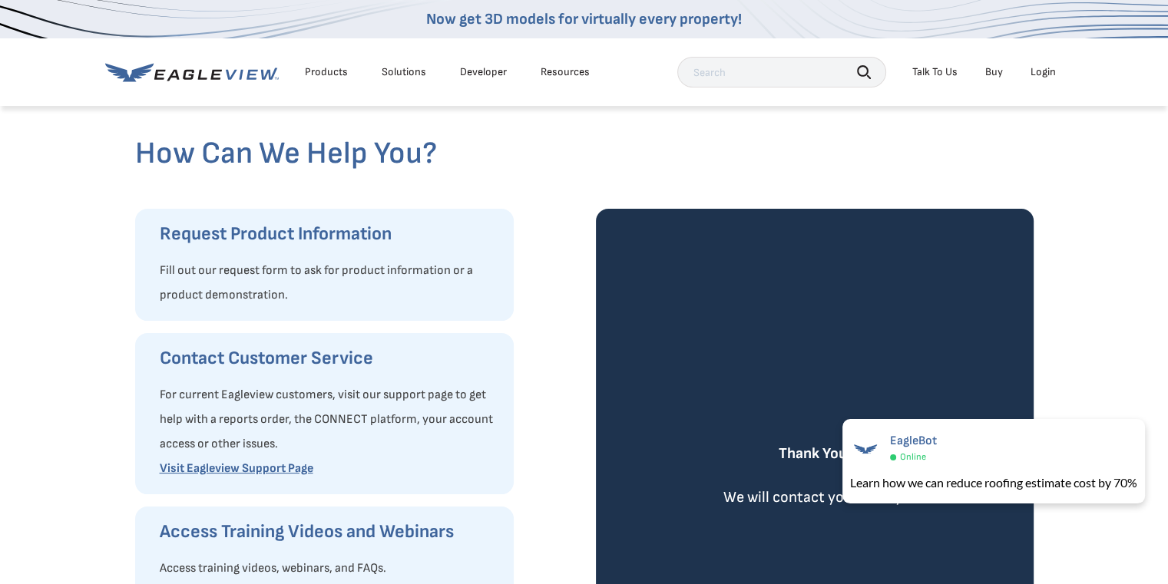
scroll to position [0, 0]
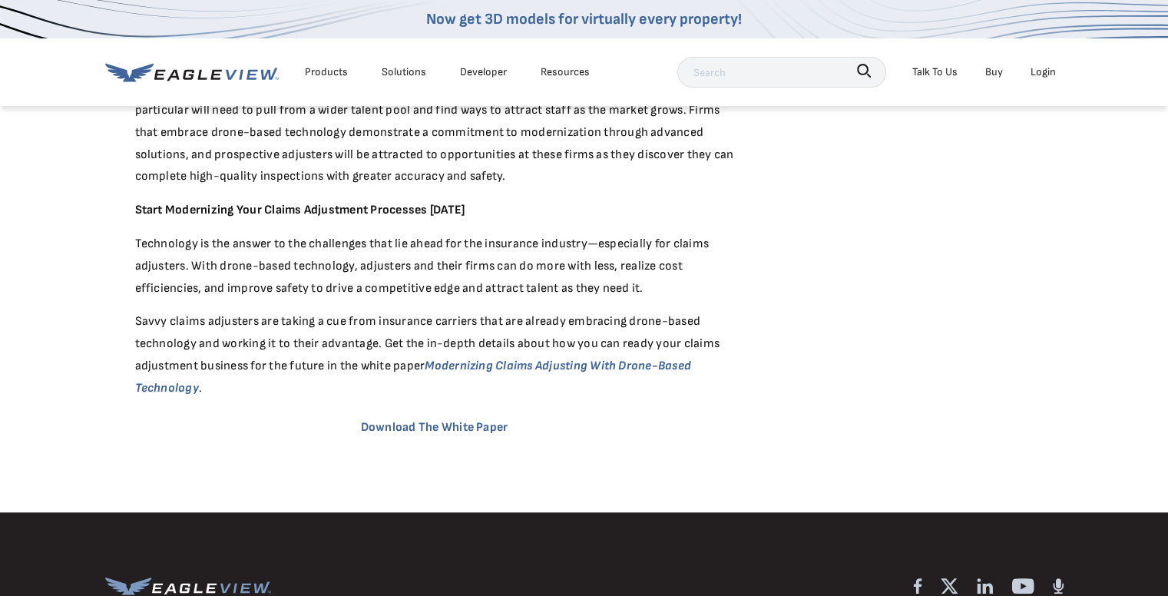
scroll to position [1383, 0]
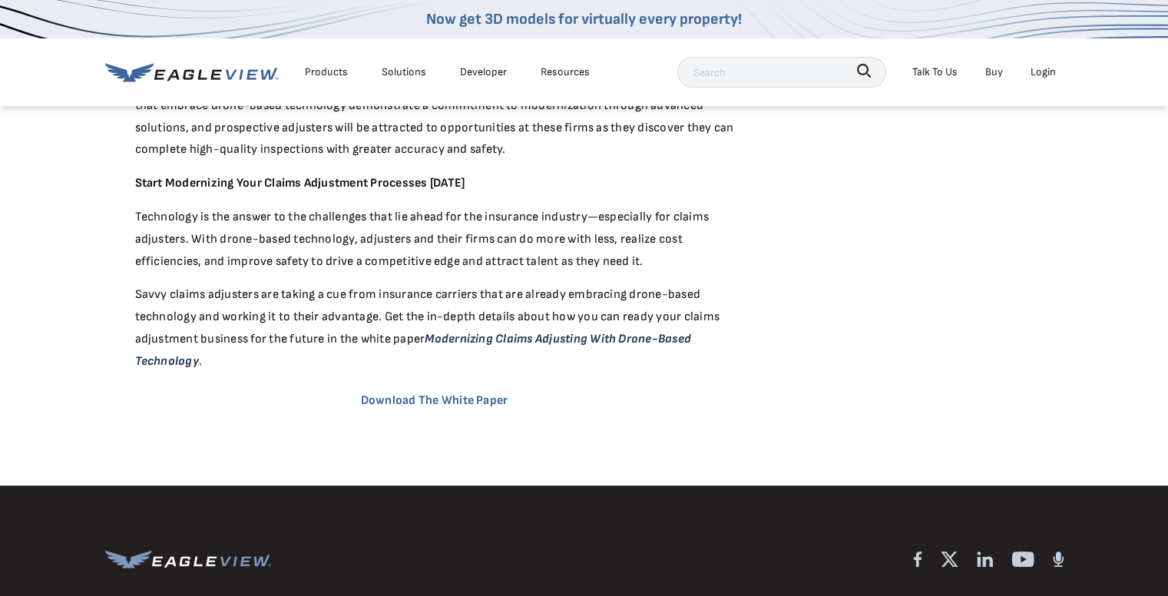
click at [528, 335] on em "Modernizing Claims Adjusting With Drone-Based Technology" at bounding box center [413, 350] width 557 height 37
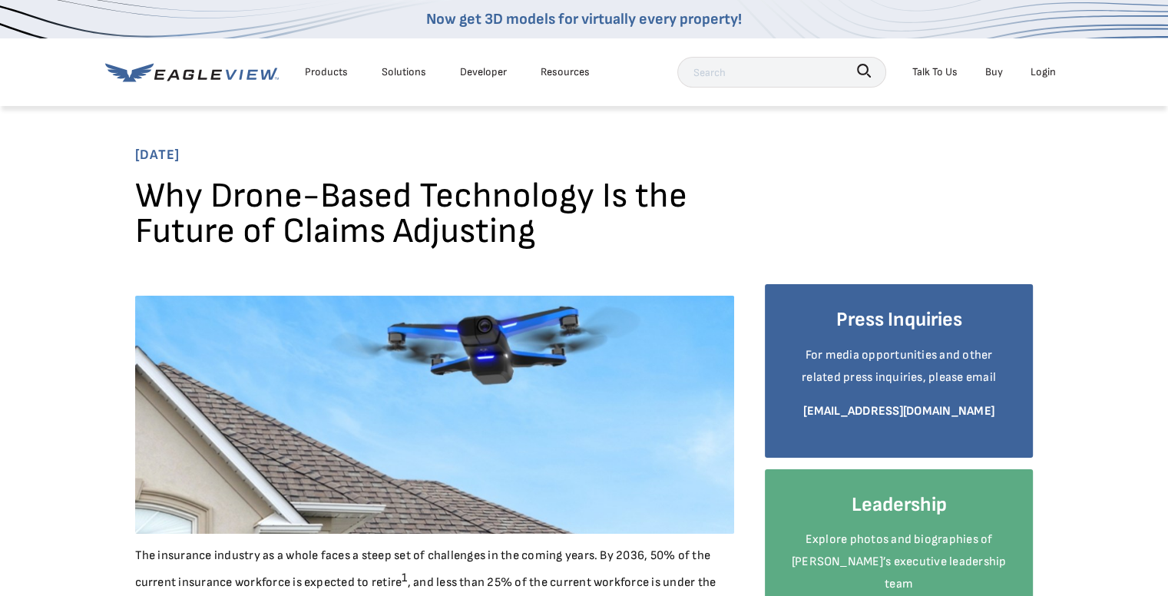
scroll to position [230, 0]
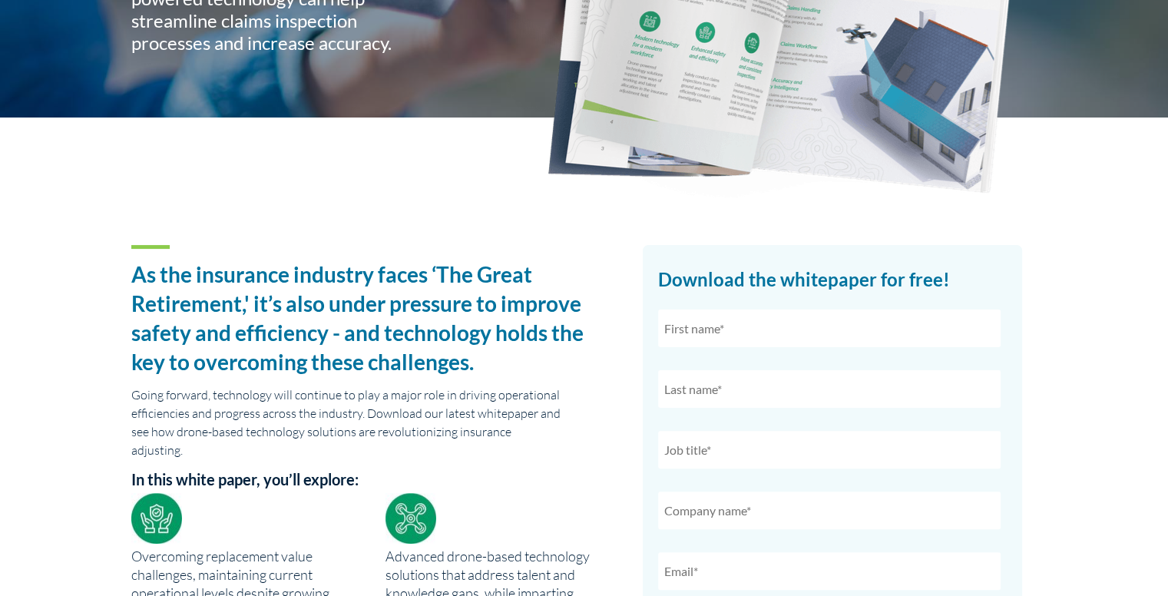
scroll to position [384, 0]
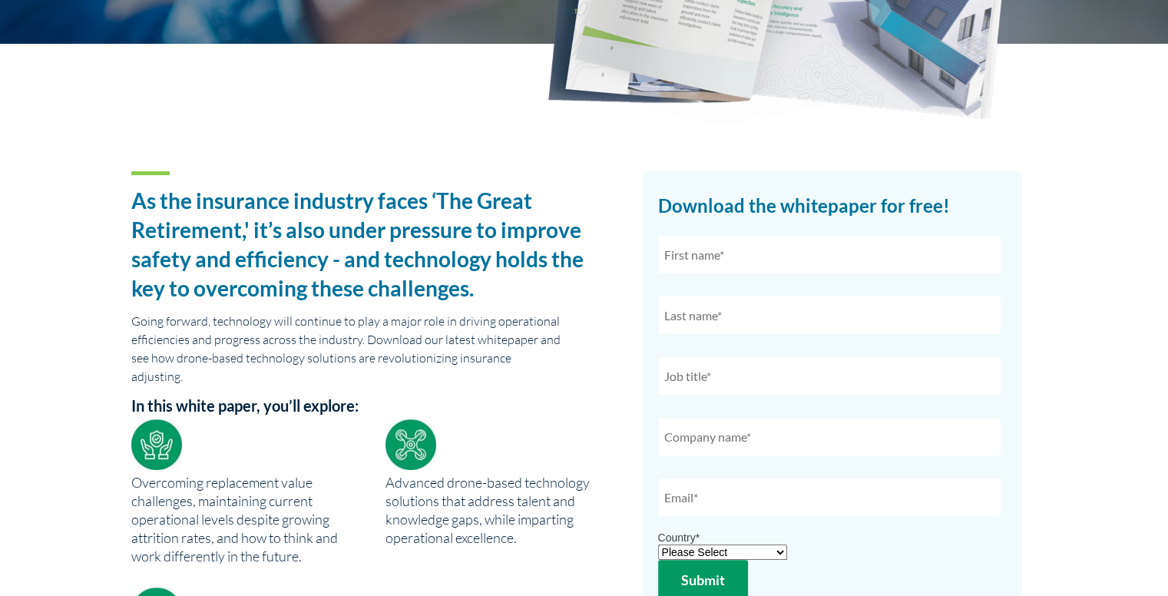
click at [749, 261] on input "text" at bounding box center [829, 255] width 343 height 38
type input "[PERSON_NAME]"
type input "Matos"
select select "[GEOGRAPHIC_DATA]"
click at [759, 376] on input "text" at bounding box center [829, 376] width 343 height 38
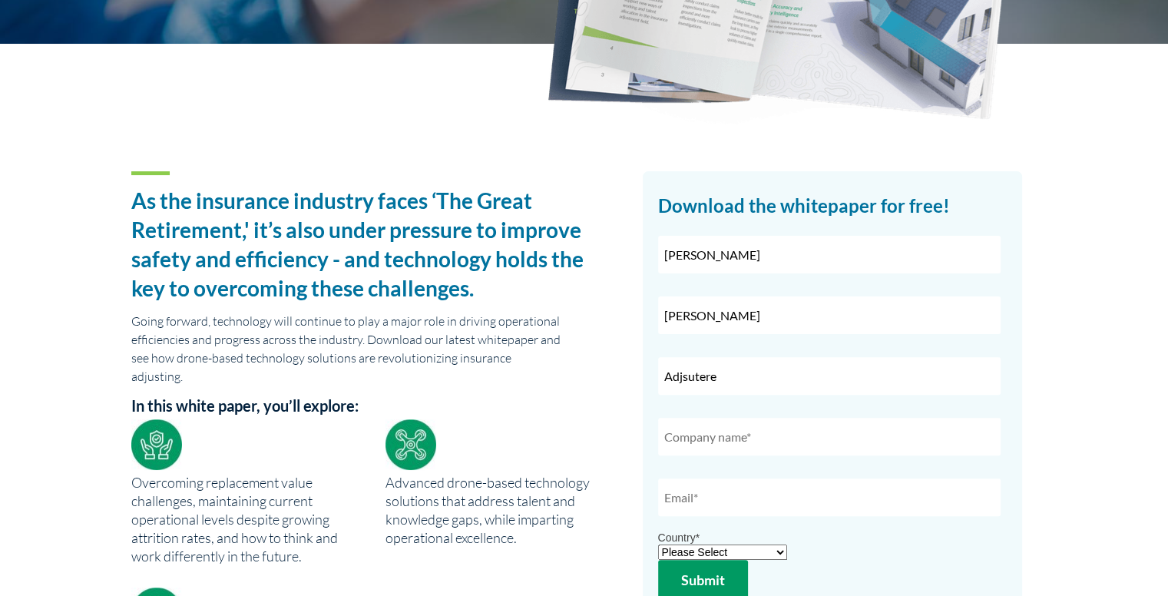
type input "Adjsutere"
click at [716, 435] on input "text" at bounding box center [829, 437] width 343 height 38
type input "JM Adjusting Service, LLC"
click at [741, 498] on input "email" at bounding box center [829, 498] width 343 height 38
type input "jmatos.adjusting@aol.com"
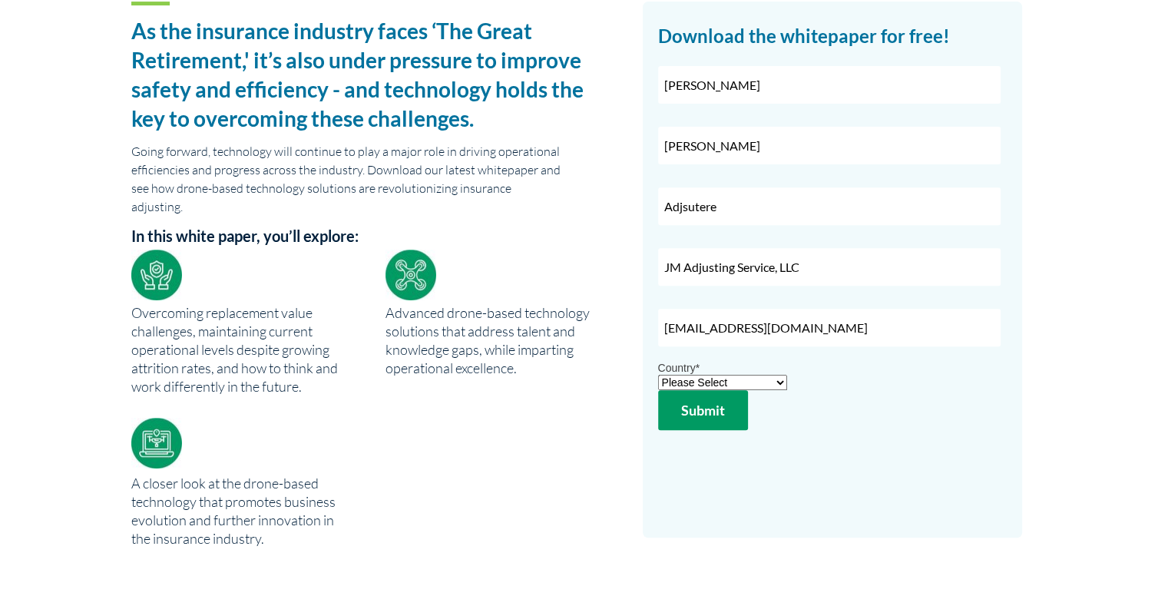
scroll to position [614, 0]
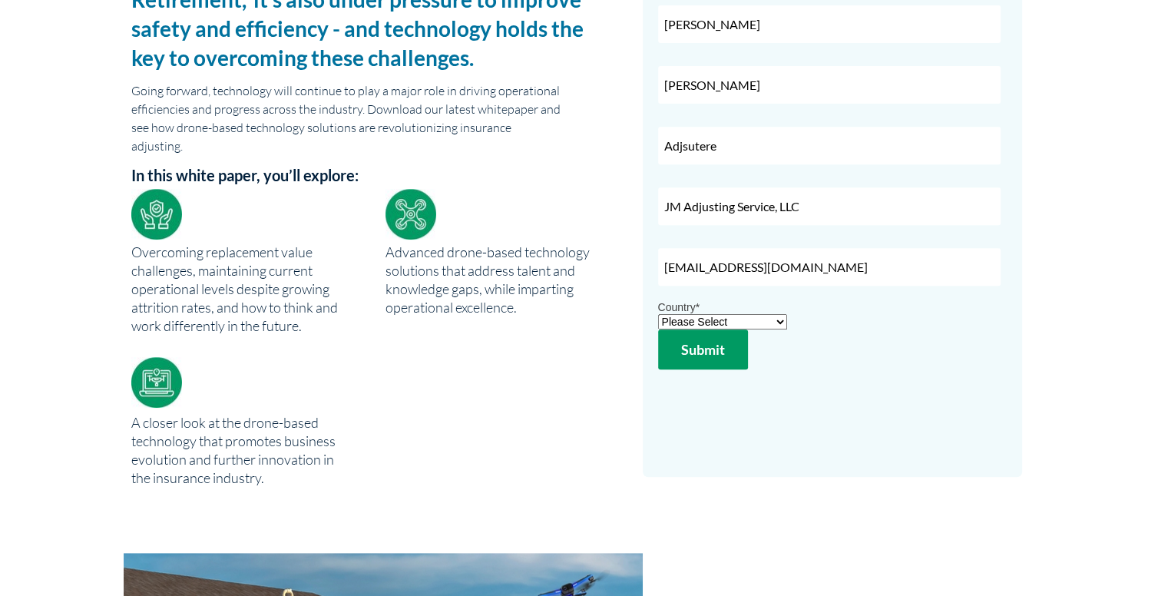
click at [721, 356] on input "Submit" at bounding box center [703, 350] width 90 height 40
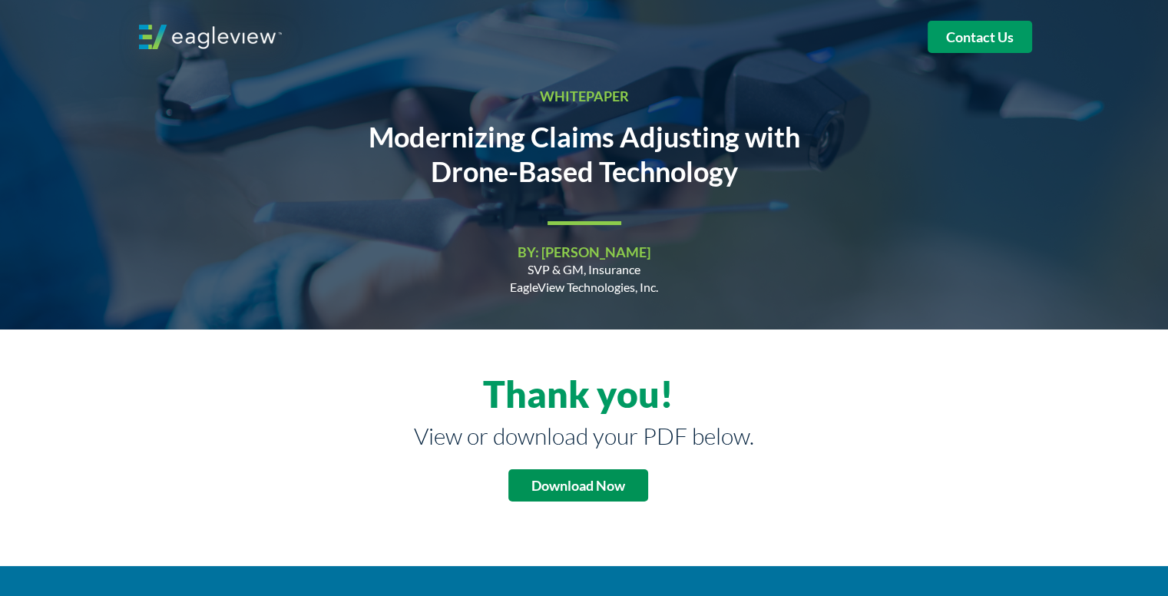
drag, startPoint x: 623, startPoint y: 487, endPoint x: 631, endPoint y: 480, distance: 10.3
click at [623, 486] on strong "Download Now" at bounding box center [579, 485] width 94 height 17
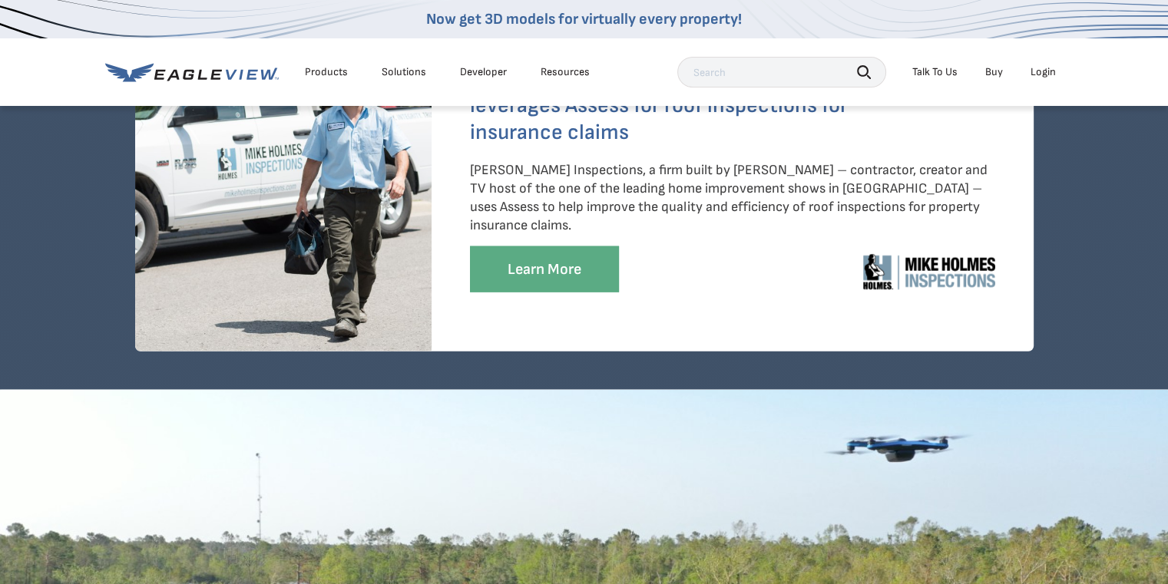
scroll to position [3686, 0]
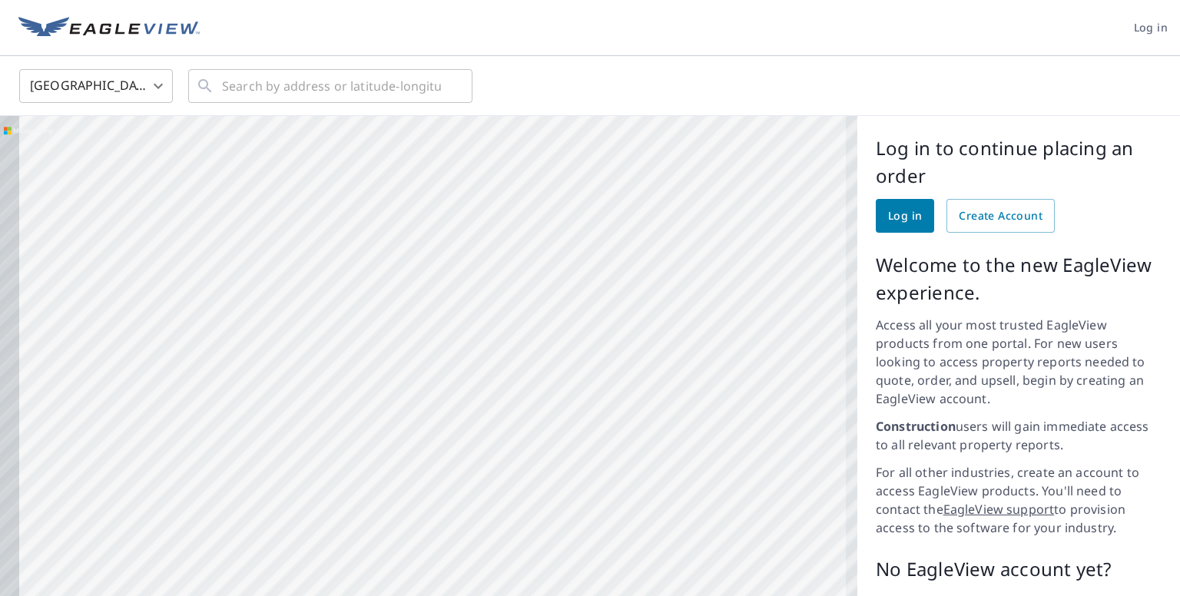
drag, startPoint x: 490, startPoint y: 396, endPoint x: 510, endPoint y: 299, distance: 99.6
click at [510, 296] on div at bounding box center [428, 413] width 857 height 595
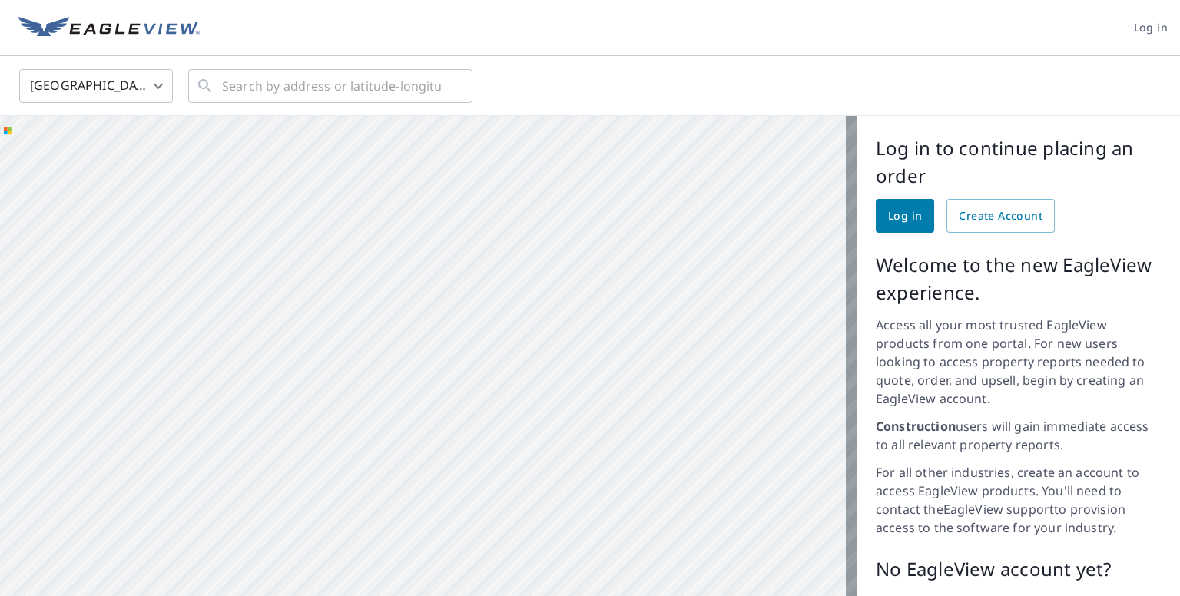
drag, startPoint x: 522, startPoint y: 326, endPoint x: 602, endPoint y: 123, distance: 217.9
click at [602, 123] on div at bounding box center [428, 413] width 857 height 595
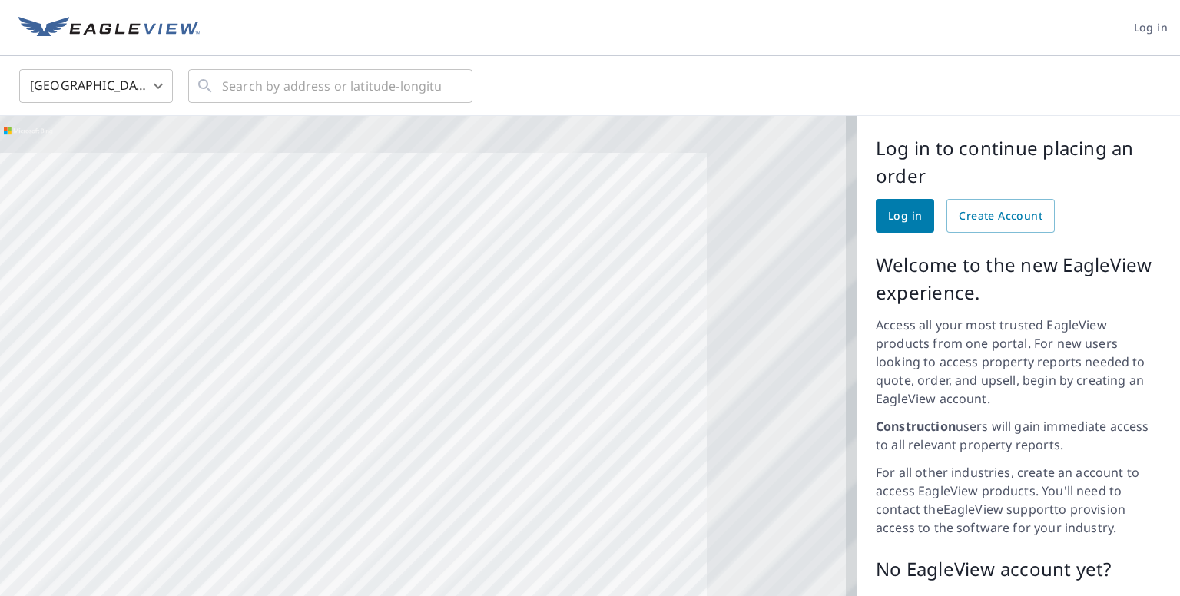
drag, startPoint x: 709, startPoint y: 213, endPoint x: 488, endPoint y: 331, distance: 250.2
click at [488, 331] on div at bounding box center [428, 413] width 857 height 595
